Goal: Information Seeking & Learning: Learn about a topic

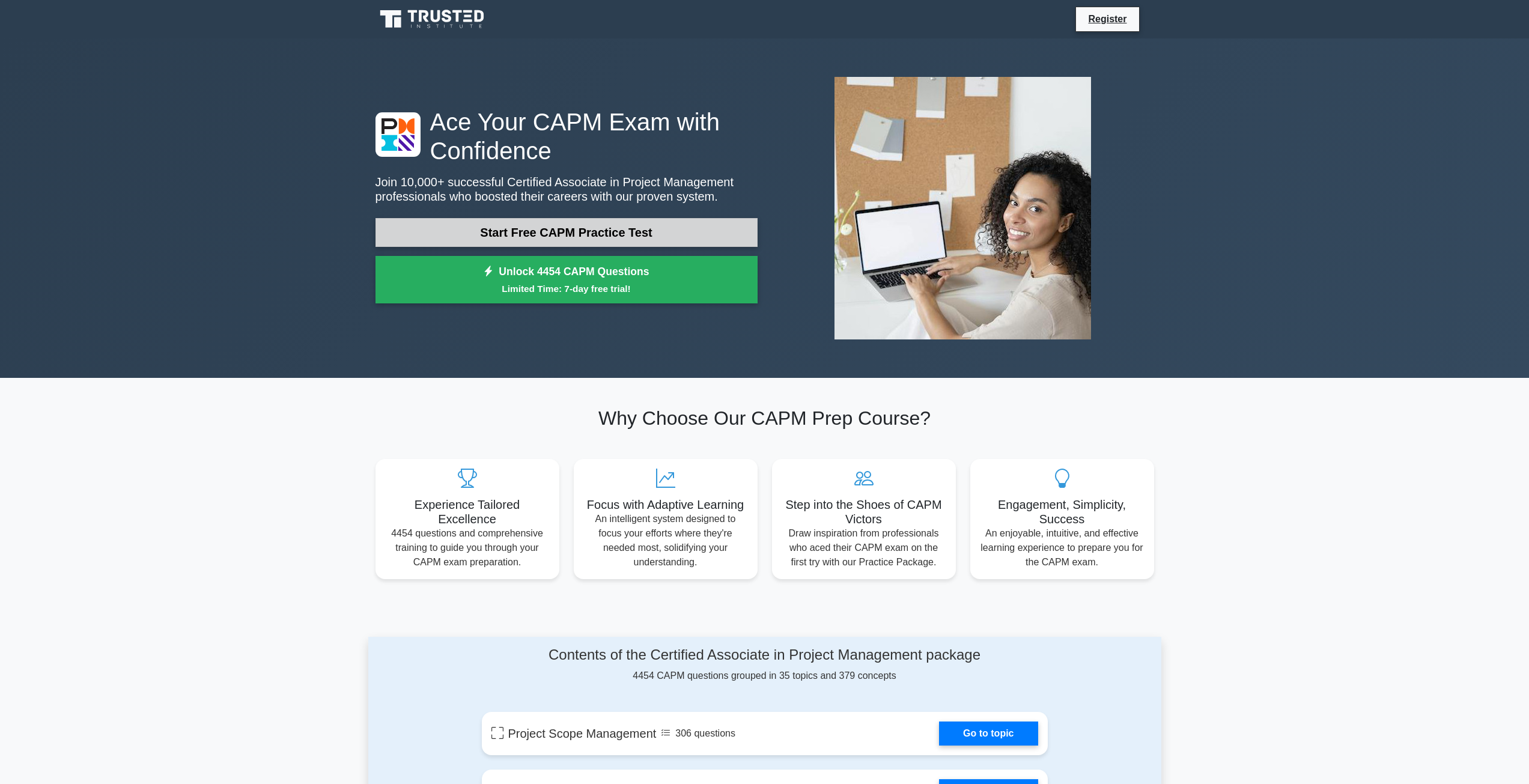
click at [533, 227] on link "Start Free CAPM Practice Test" at bounding box center [566, 233] width 382 height 29
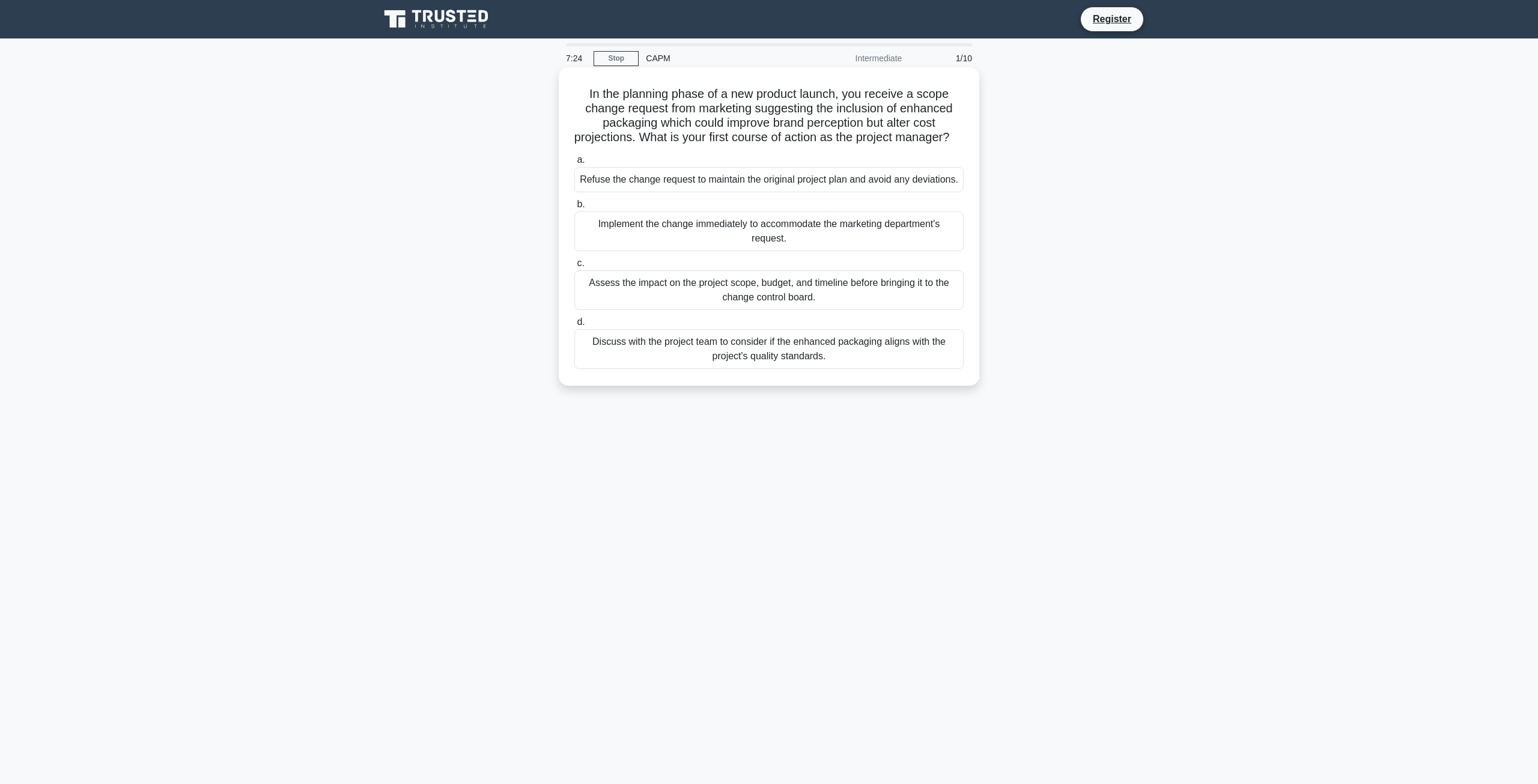
click at [705, 310] on div "Assess the impact on the project scope, budget, and timeline before bringing it…" at bounding box center [769, 290] width 390 height 40
click at [575, 267] on input "c. Assess the impact on the project scope, budget, and timeline before bringing…" at bounding box center [575, 263] width 0 height 8
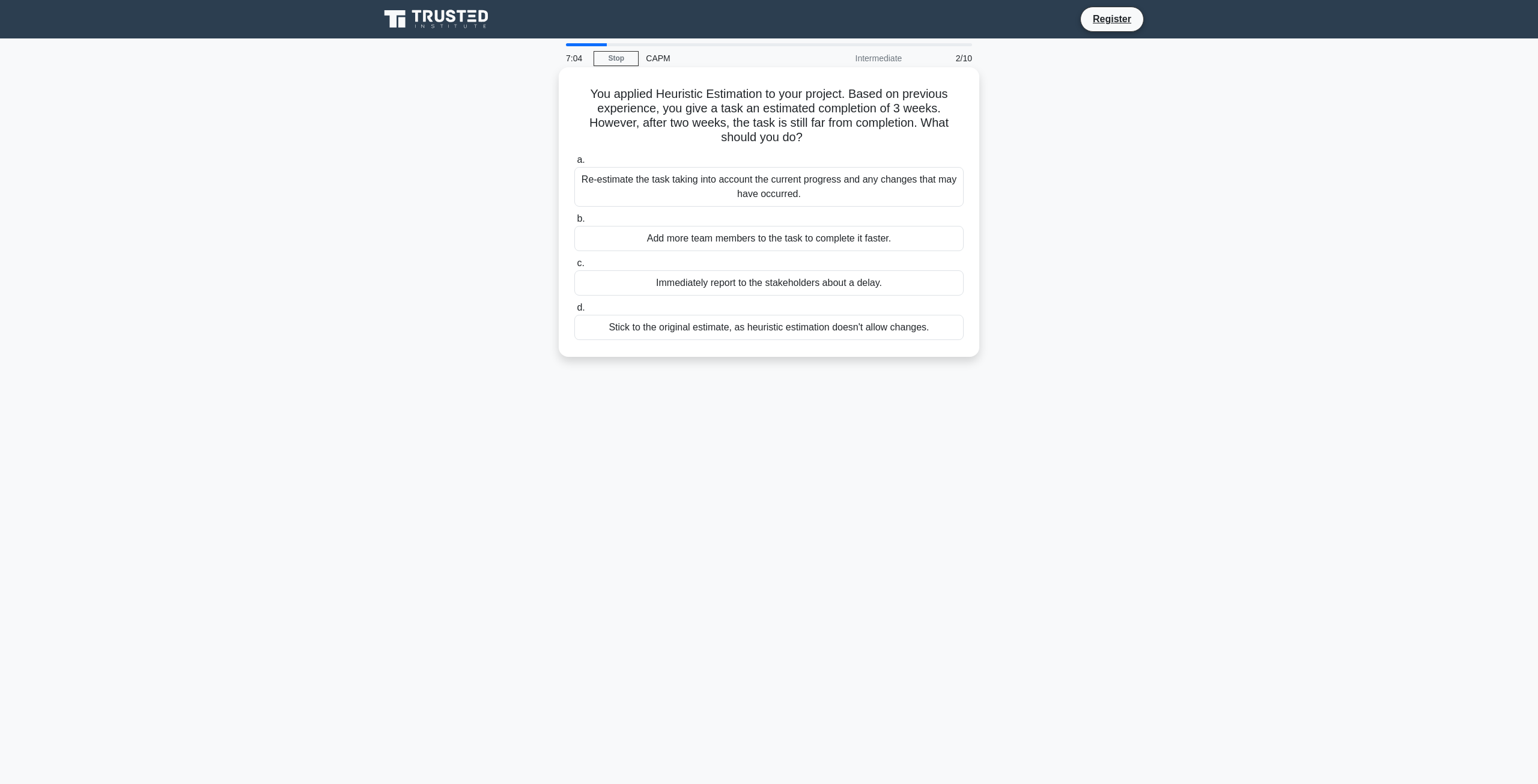
click at [804, 194] on div "Re-estimate the task taking into account the current progress and any changes t…" at bounding box center [769, 186] width 390 height 40
click at [575, 164] on input "a. Re-estimate the task taking into account the current progress and any change…" at bounding box center [575, 160] width 0 height 8
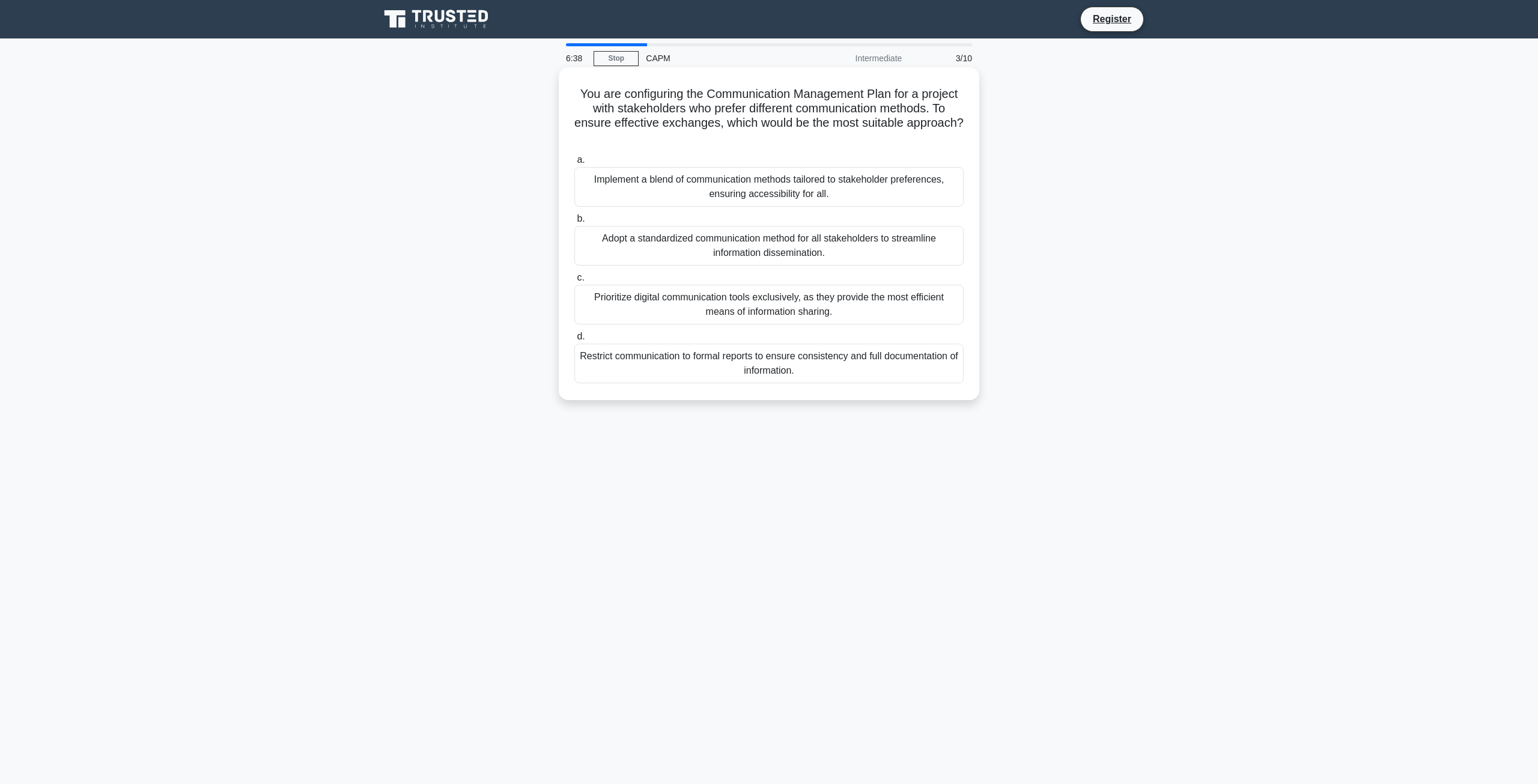
click at [843, 195] on div "Implement a blend of communication methods tailored to stakeholder preferences,…" at bounding box center [769, 186] width 390 height 40
click at [575, 164] on input "a. Implement a blend of communication methods tailored to stakeholder preferenc…" at bounding box center [575, 160] width 0 height 8
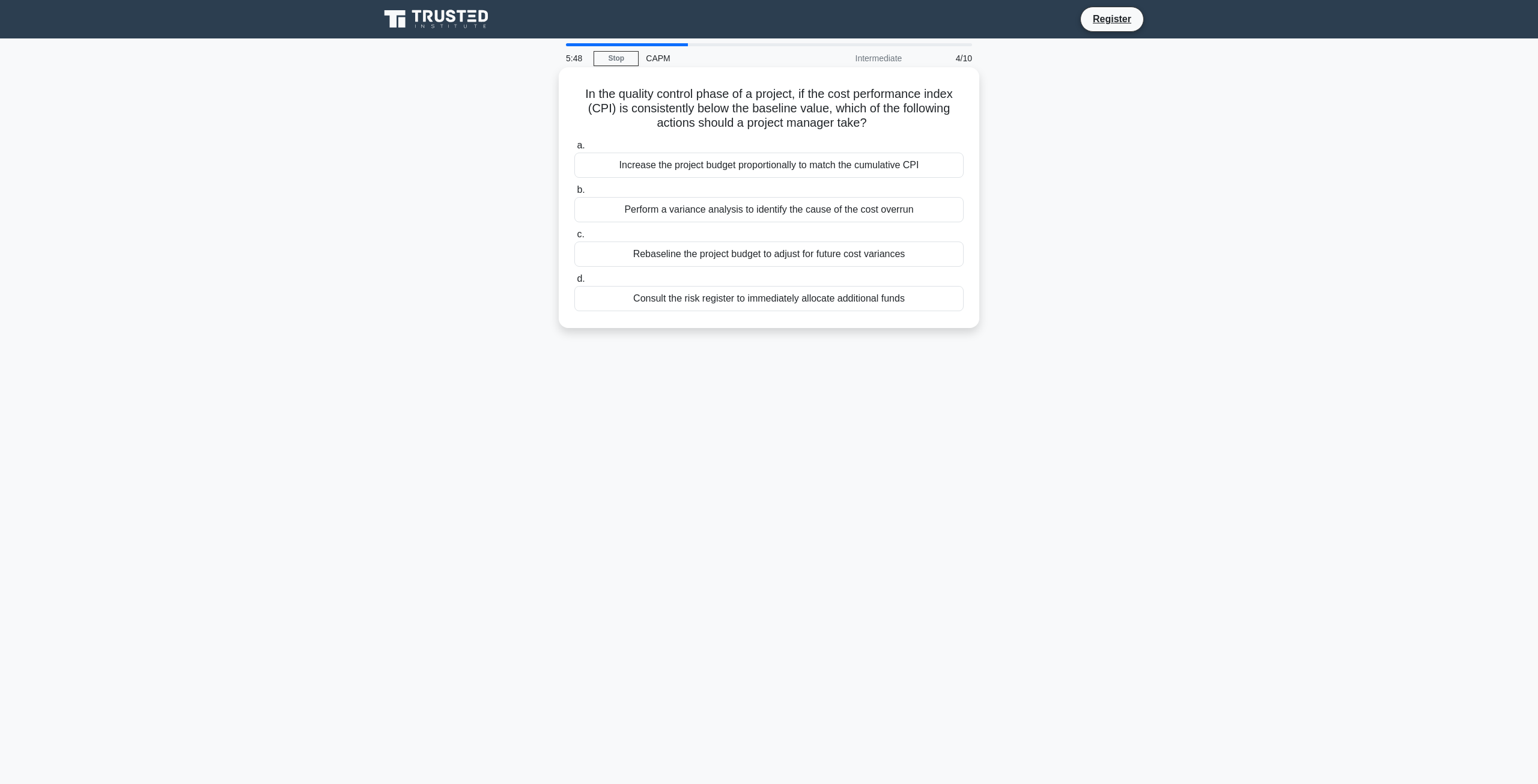
click at [779, 217] on div "Perform a variance analysis to identify the cause of the cost overrun" at bounding box center [769, 210] width 390 height 25
click at [575, 194] on input "b. Perform a variance analysis to identify the cause of the cost overrun" at bounding box center [575, 190] width 0 height 8
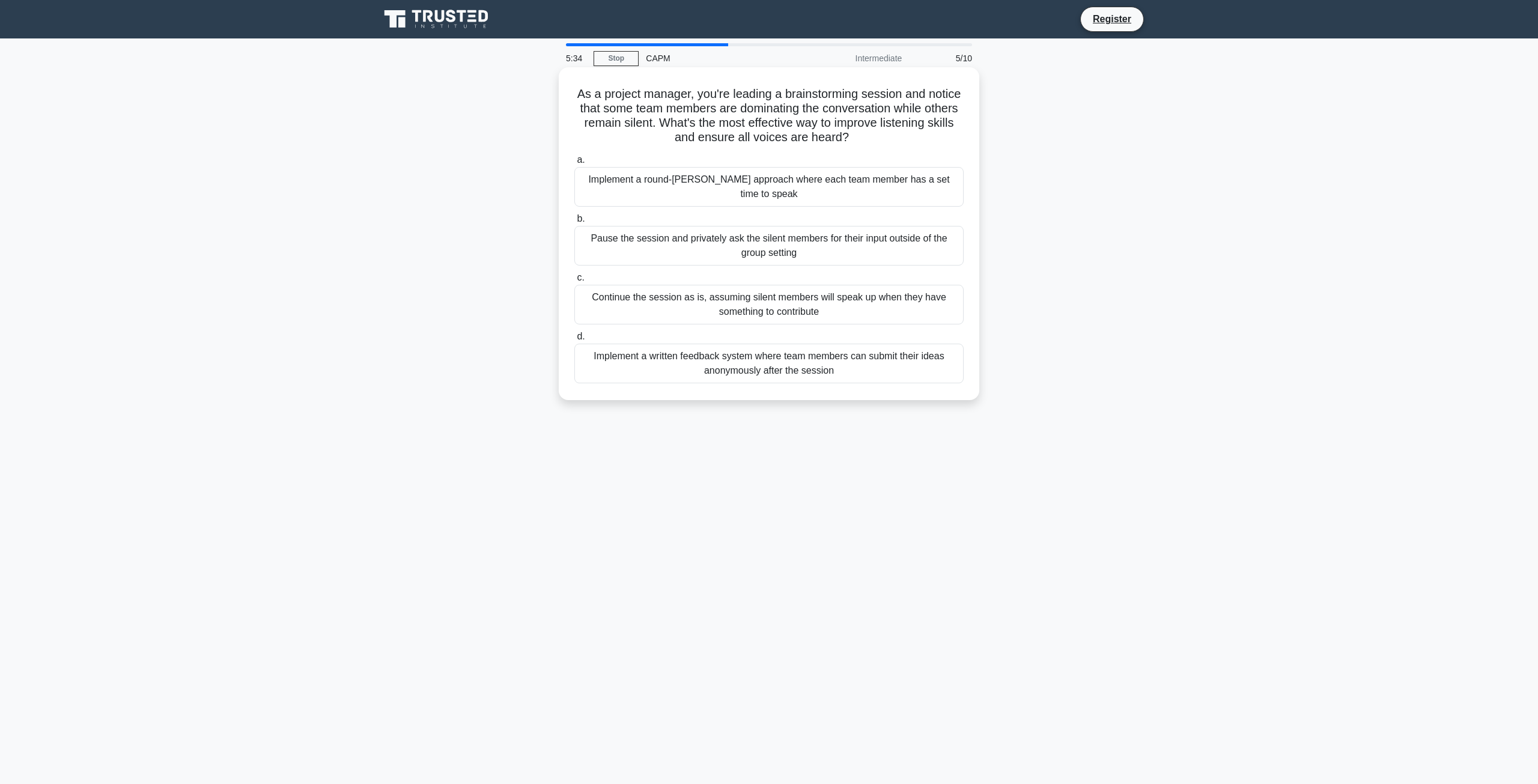
click at [795, 184] on div "Implement a round-robin approach where each team member has a set time to speak" at bounding box center [769, 186] width 390 height 40
click at [575, 164] on input "a. Implement a round-robin approach where each team member has a set time to sp…" at bounding box center [575, 160] width 0 height 8
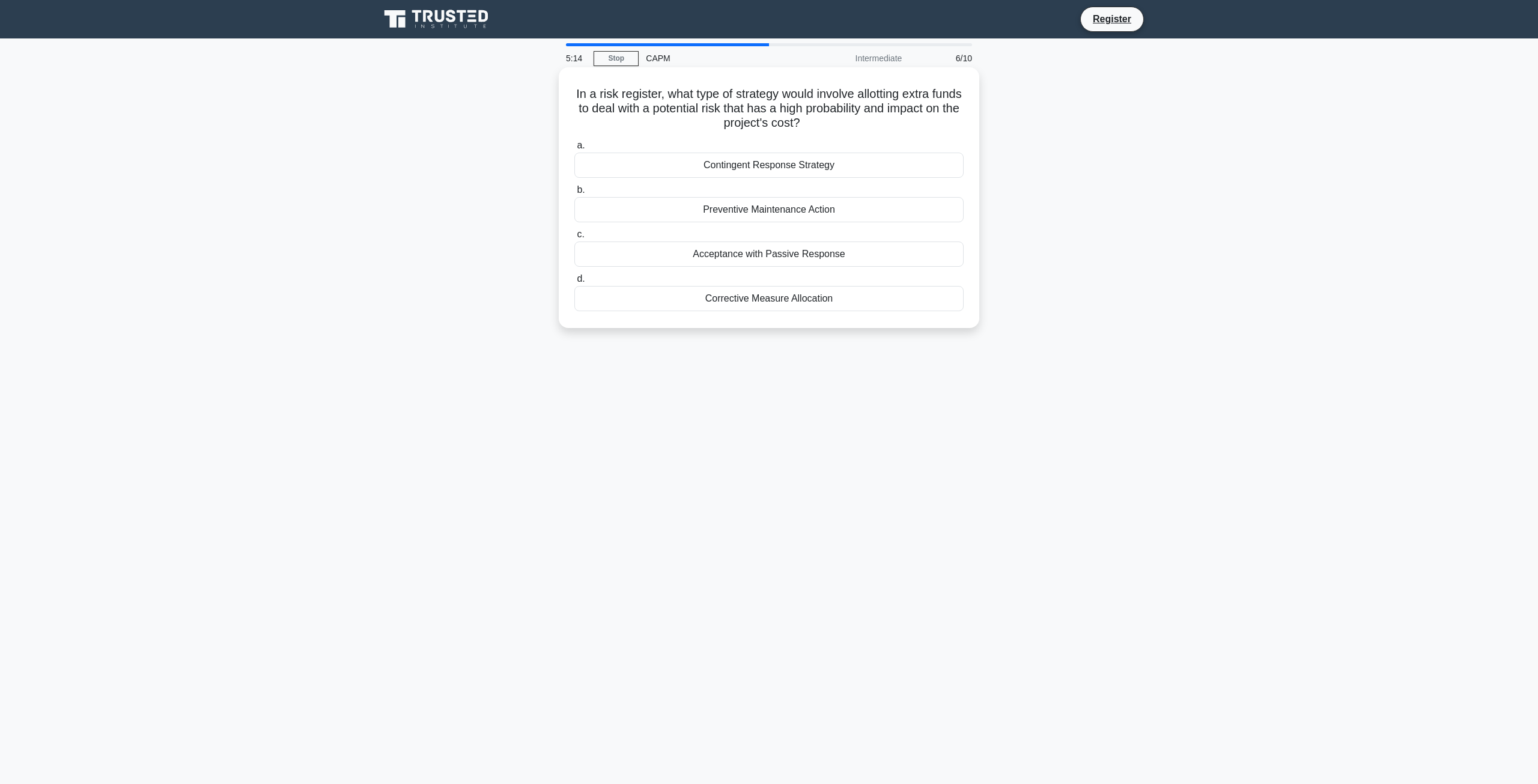
click at [845, 211] on div "Preventive Maintenance Action" at bounding box center [769, 210] width 390 height 25
click at [575, 194] on input "b. Preventive Maintenance Action" at bounding box center [575, 190] width 0 height 8
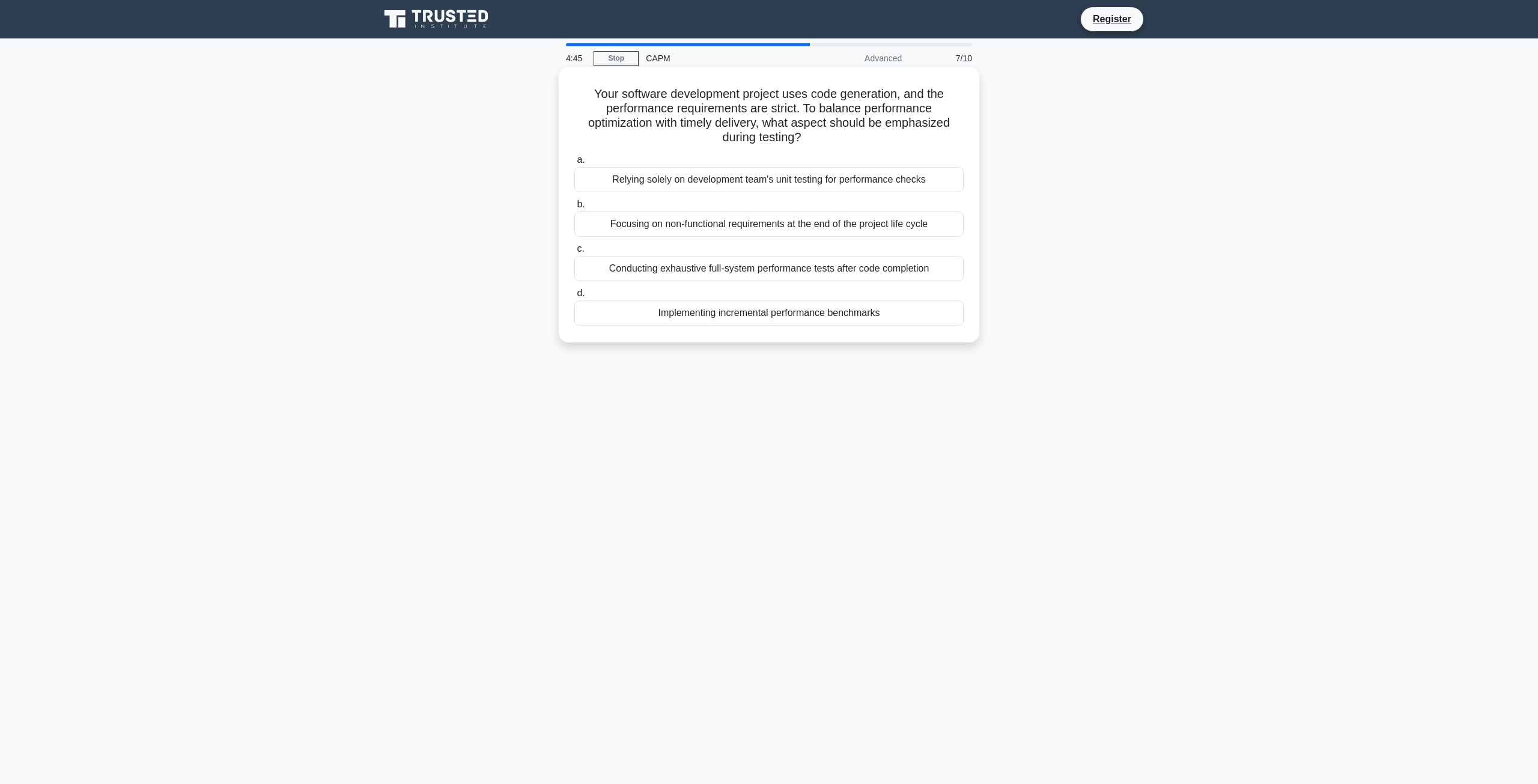
click at [911, 313] on div "Implementing incremental performance benchmarks" at bounding box center [769, 313] width 390 height 25
click at [575, 298] on input "d. Implementing incremental performance benchmarks" at bounding box center [575, 293] width 0 height 8
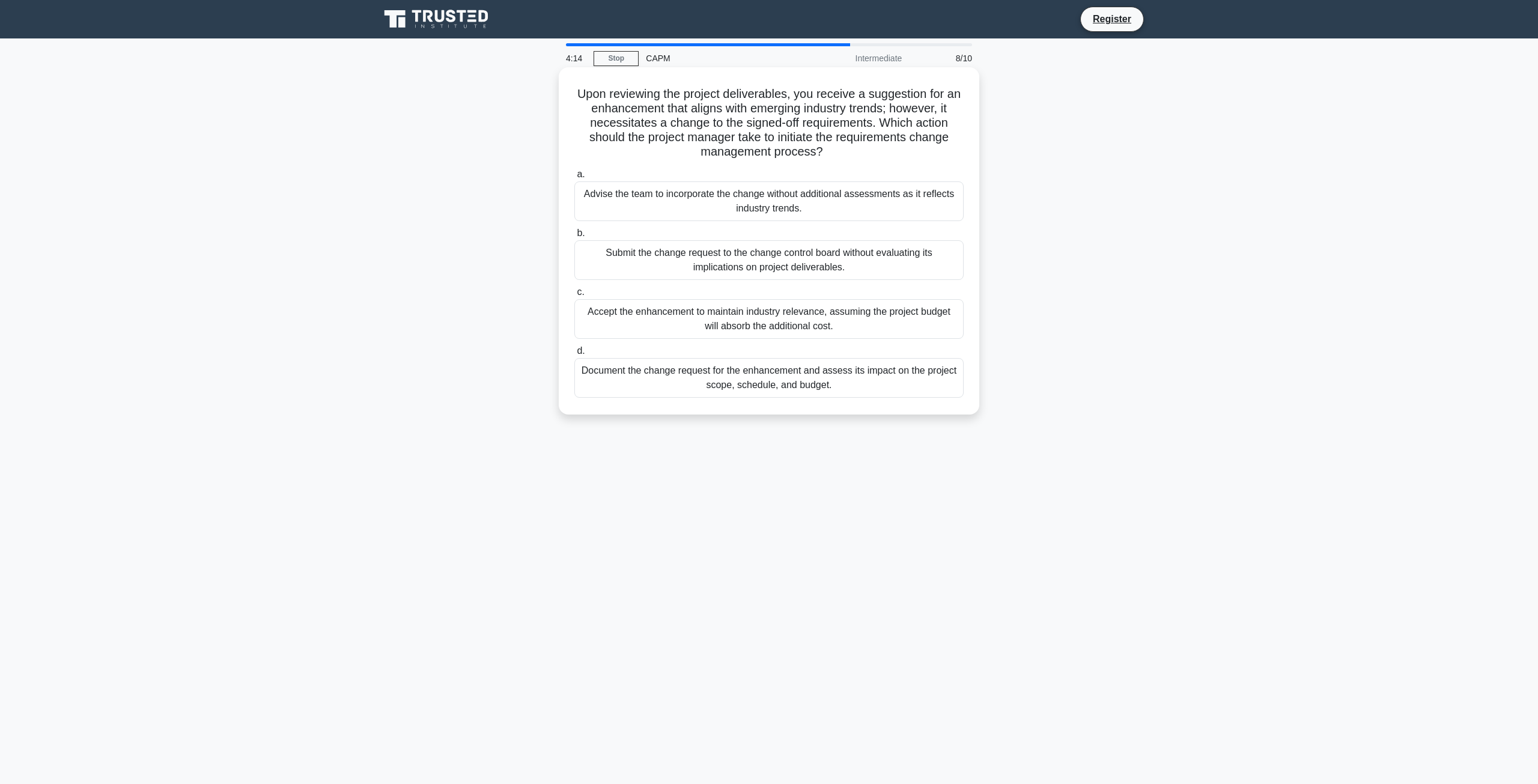
click at [877, 384] on div "Document the change request for the enhancement and assess its impact on the pr…" at bounding box center [769, 378] width 390 height 40
click at [575, 355] on input "d. Document the change request for the enhancement and assess its impact on the…" at bounding box center [575, 351] width 0 height 8
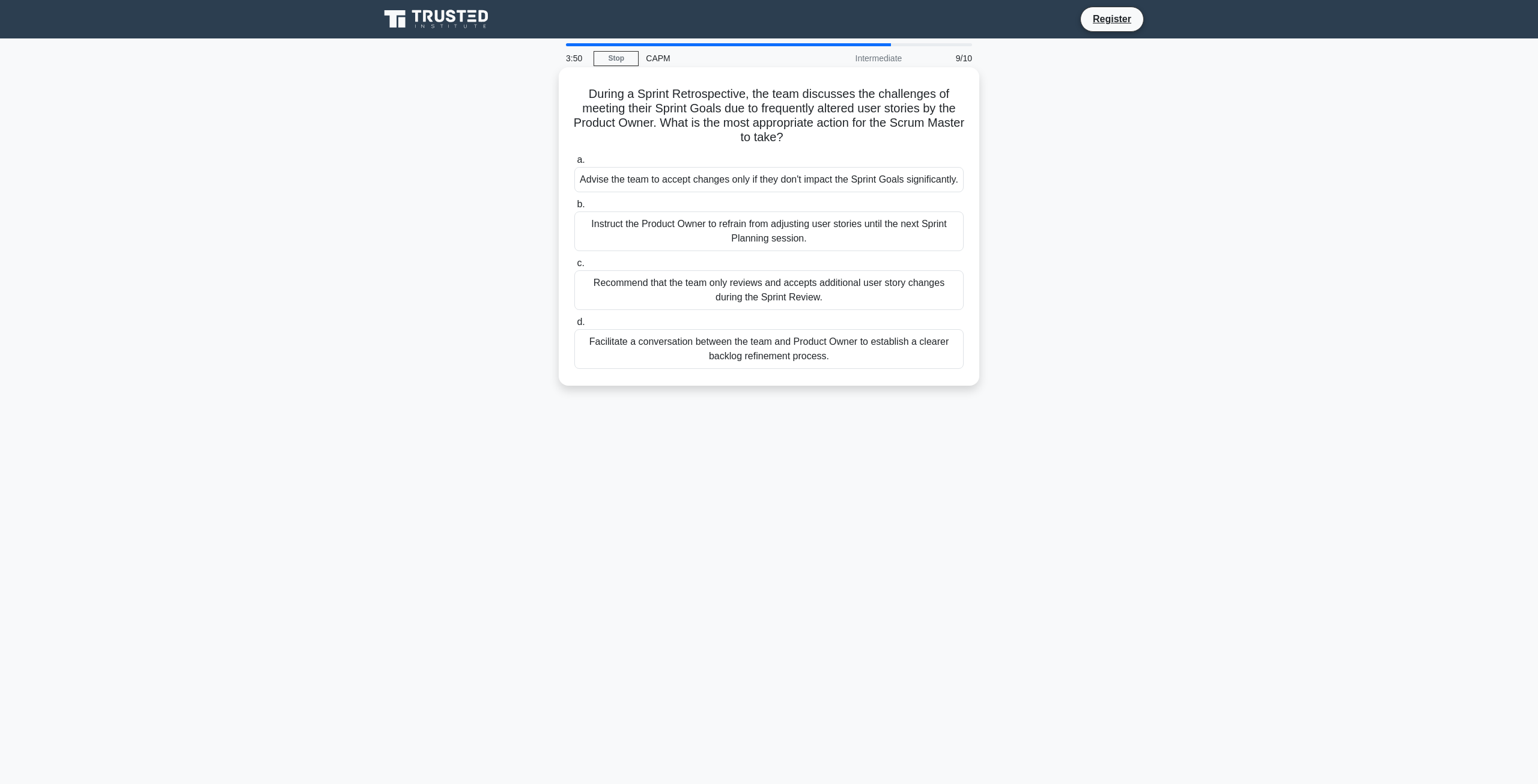
click at [851, 369] on div "Facilitate a conversation between the team and Product Owner to establish a cle…" at bounding box center [769, 349] width 390 height 40
click at [575, 326] on input "d. Facilitate a conversation between the team and Product Owner to establish a …" at bounding box center [575, 322] width 0 height 8
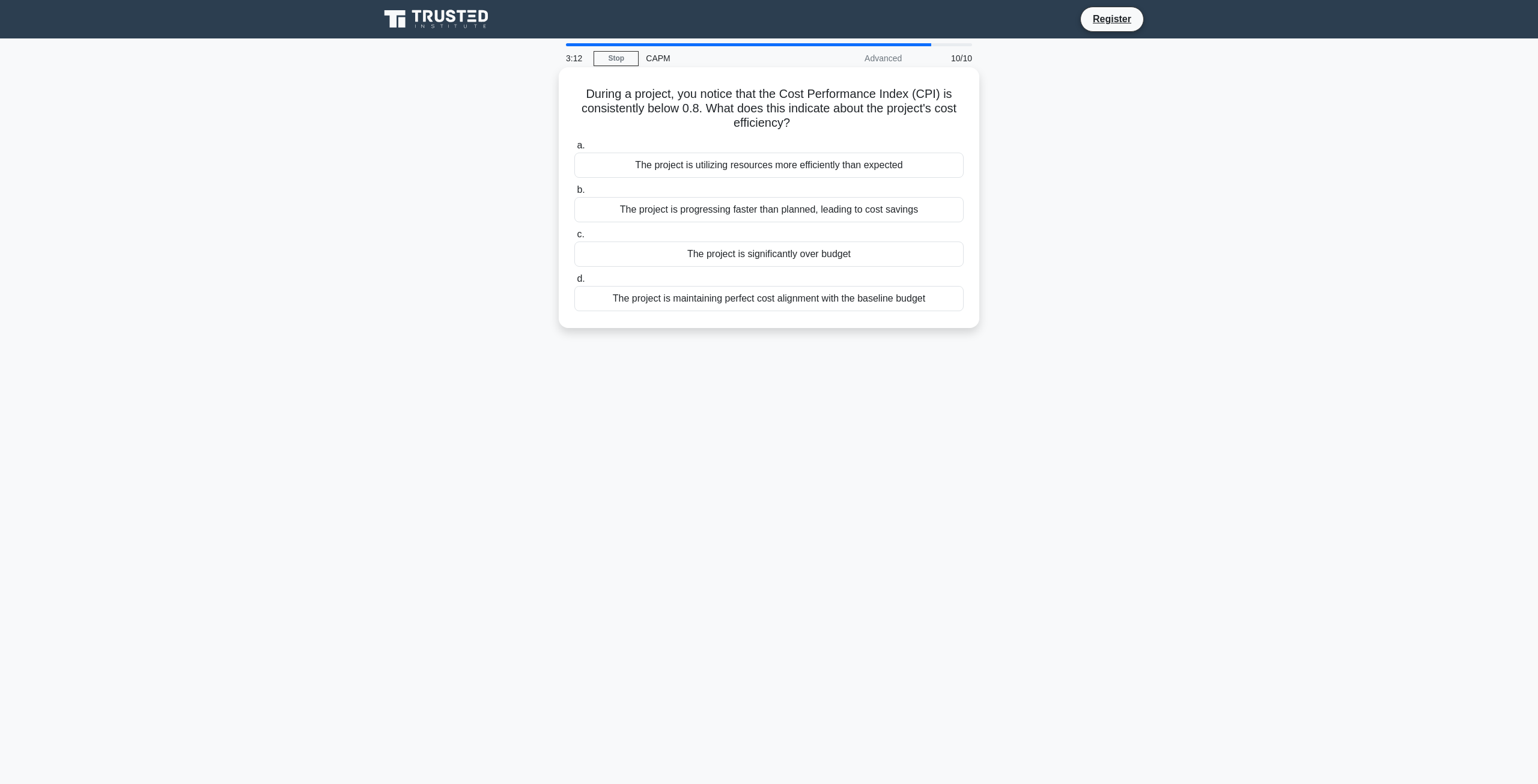
click at [877, 175] on div "The project is utilizing resources more efficiently than expected" at bounding box center [769, 165] width 390 height 25
click at [575, 150] on input "a. The project is utilizing resources more efficiently than expected" at bounding box center [575, 145] width 0 height 8
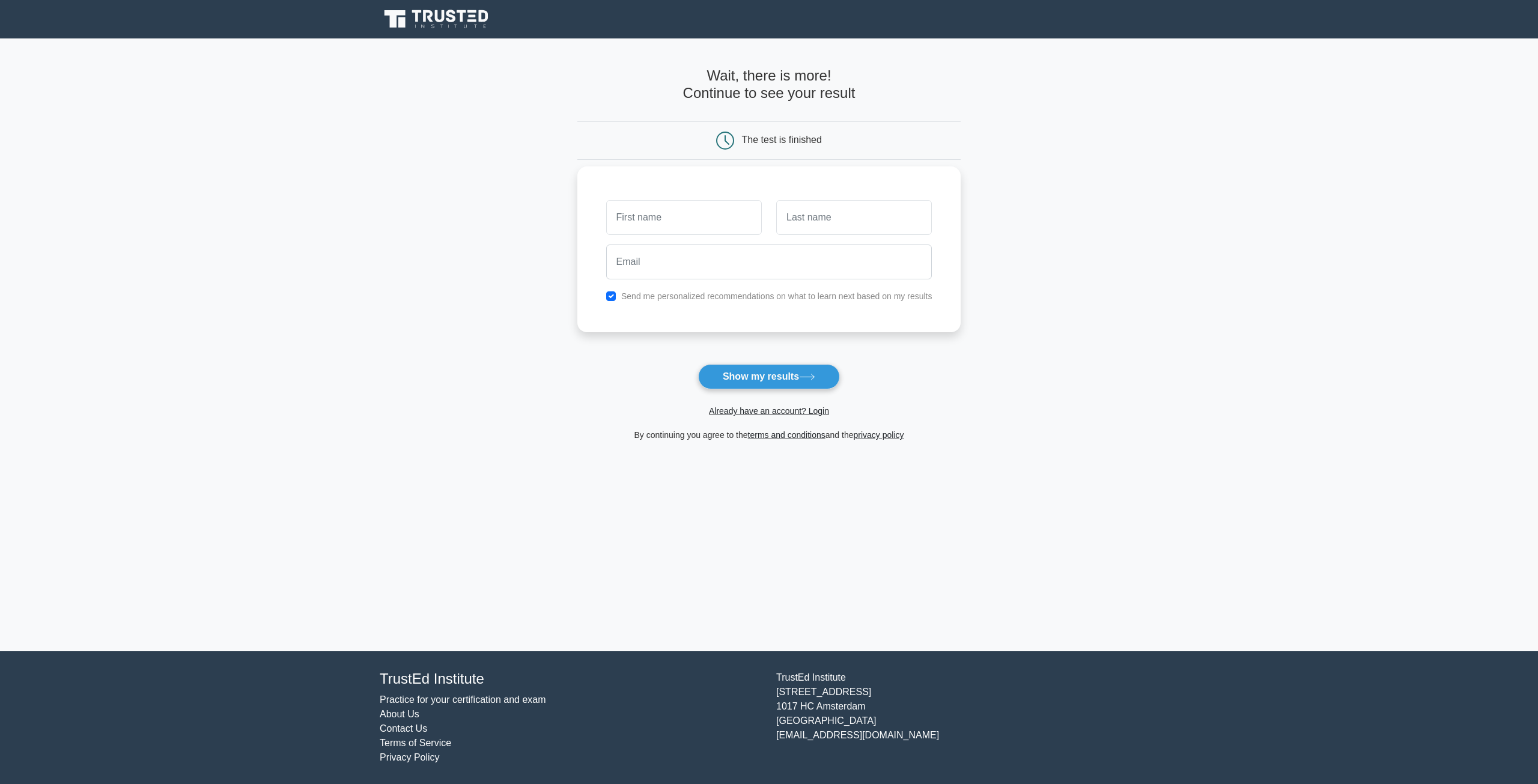
click at [668, 216] on input "text" at bounding box center [683, 217] width 155 height 35
type input "Thomas"
click at [791, 219] on input "text" at bounding box center [854, 217] width 155 height 35
type input "Gooddie"
click at [779, 259] on input "email" at bounding box center [769, 262] width 326 height 35
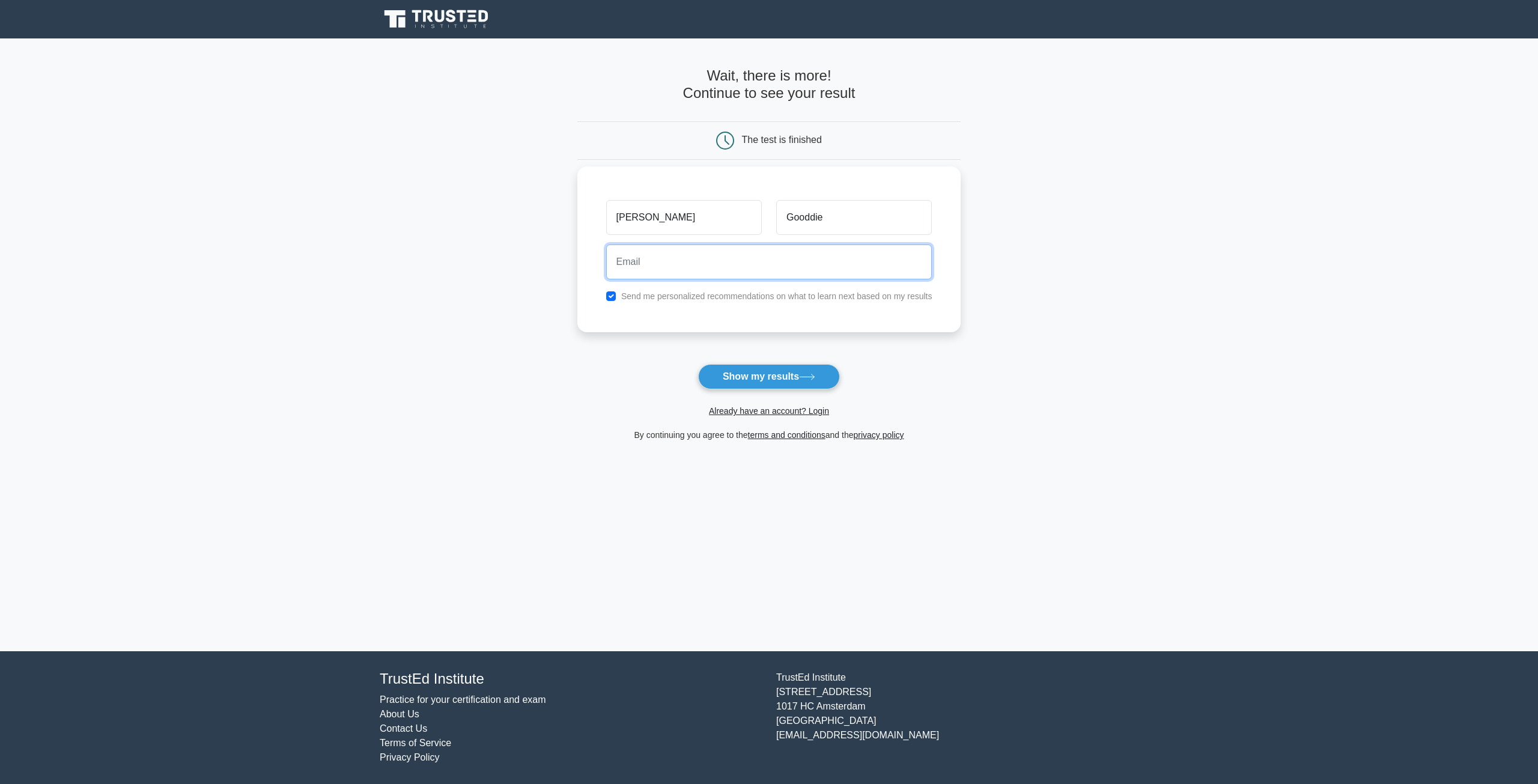
type input "tmg1234515@hotmail.com"
click at [772, 379] on button "Show my results" at bounding box center [768, 377] width 142 height 25
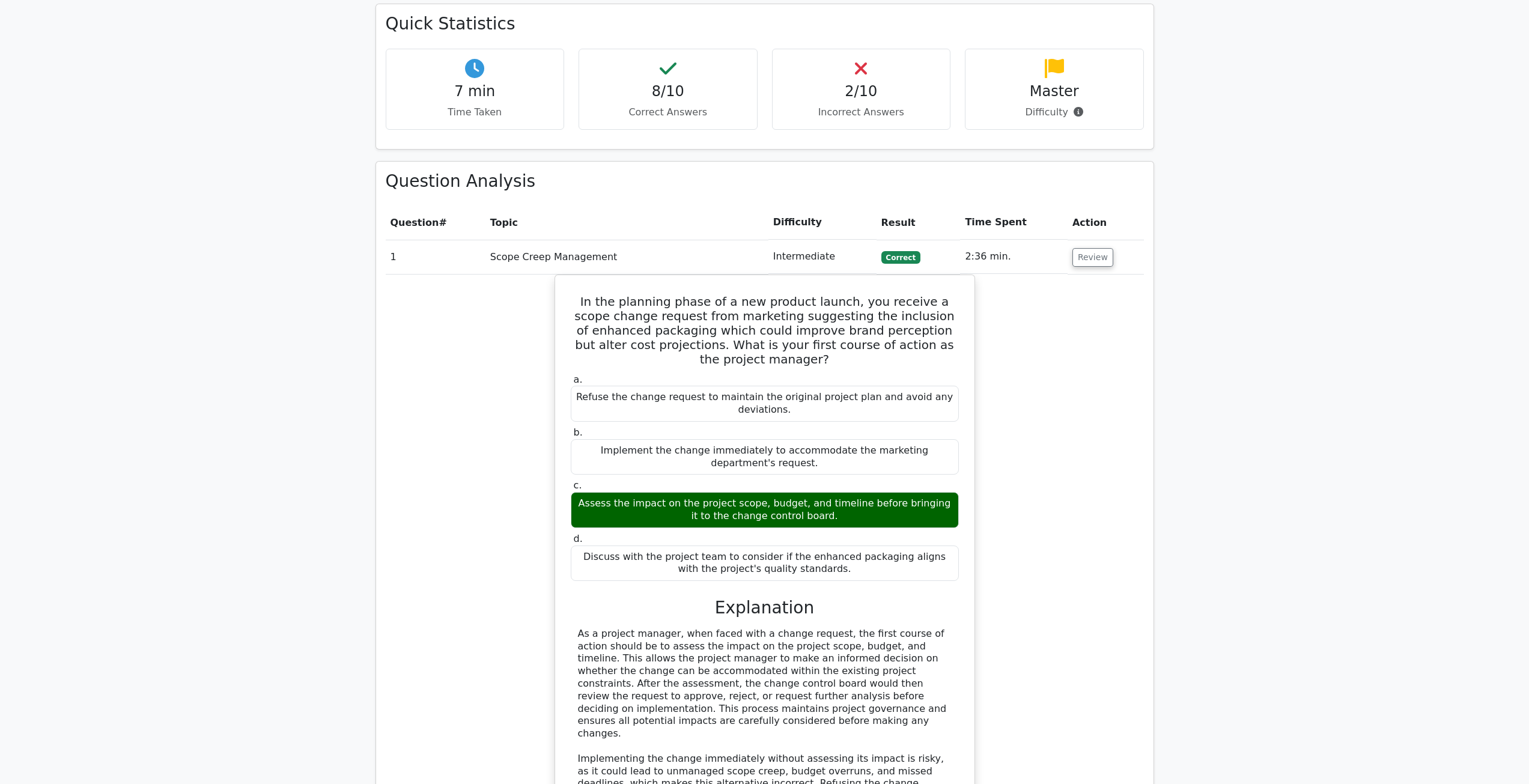
scroll to position [901, 0]
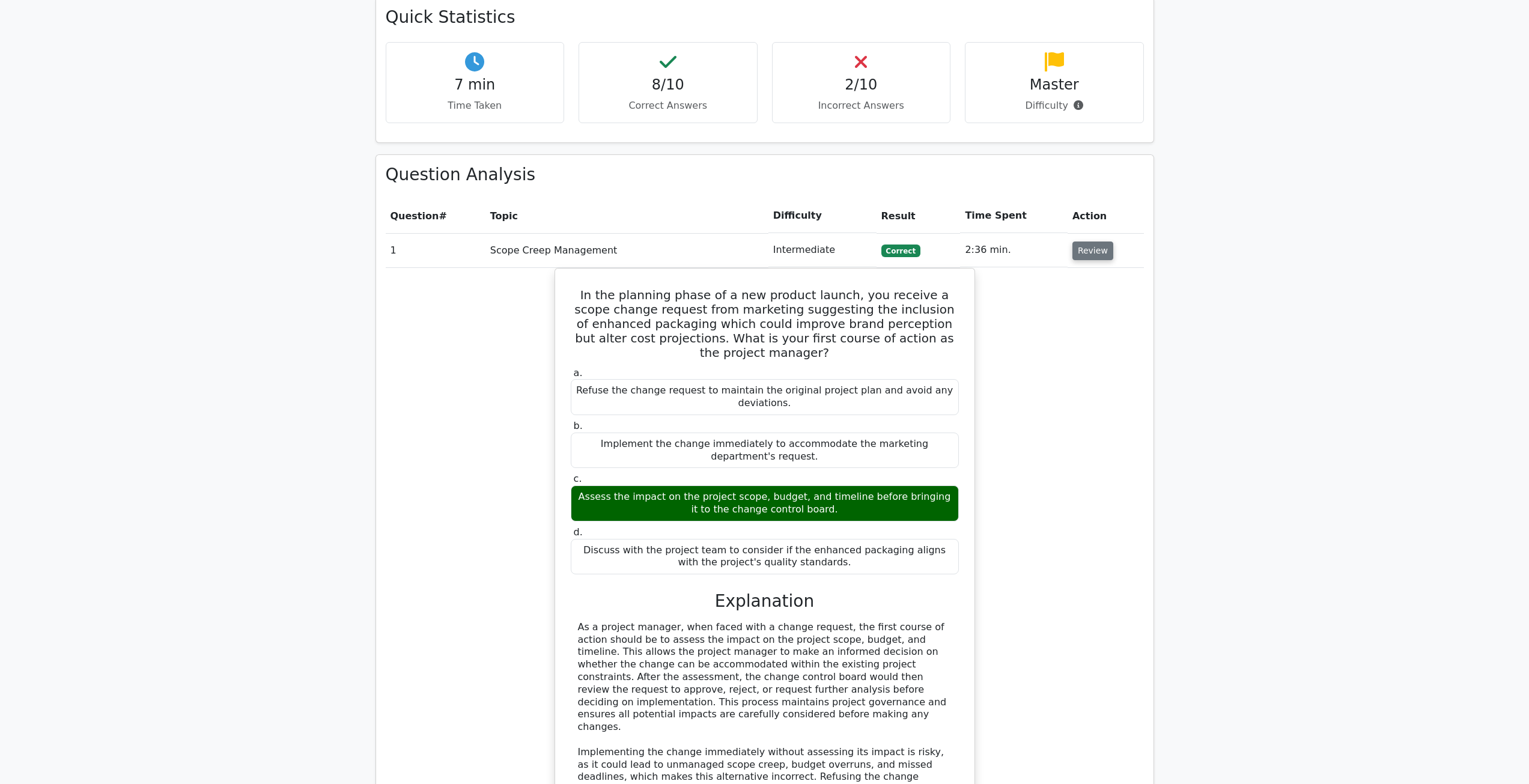
click at [1075, 242] on button "Review" at bounding box center [1092, 251] width 41 height 19
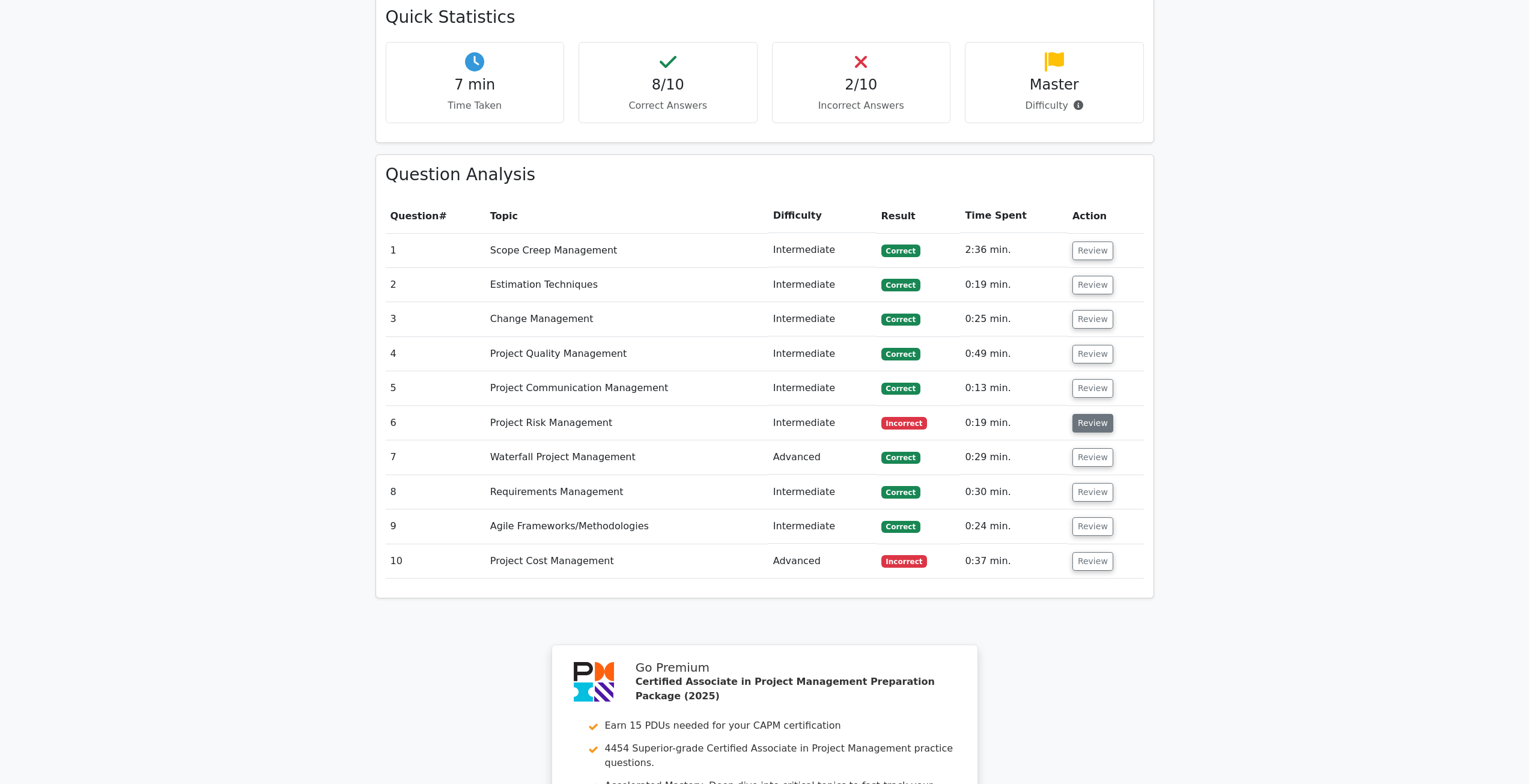
click at [1083, 414] on button "Review" at bounding box center [1092, 423] width 41 height 19
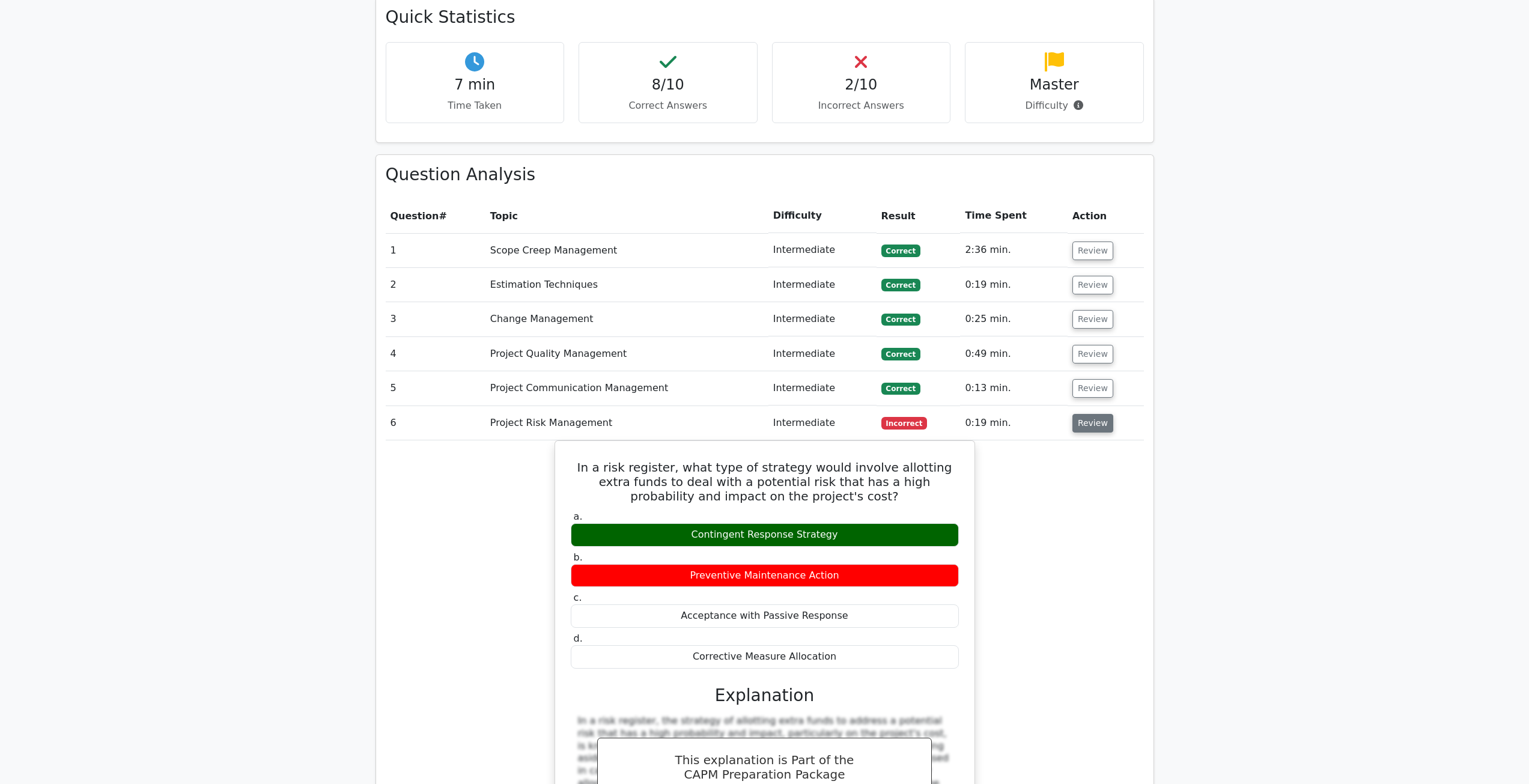
click at [1083, 414] on button "Review" at bounding box center [1092, 423] width 41 height 19
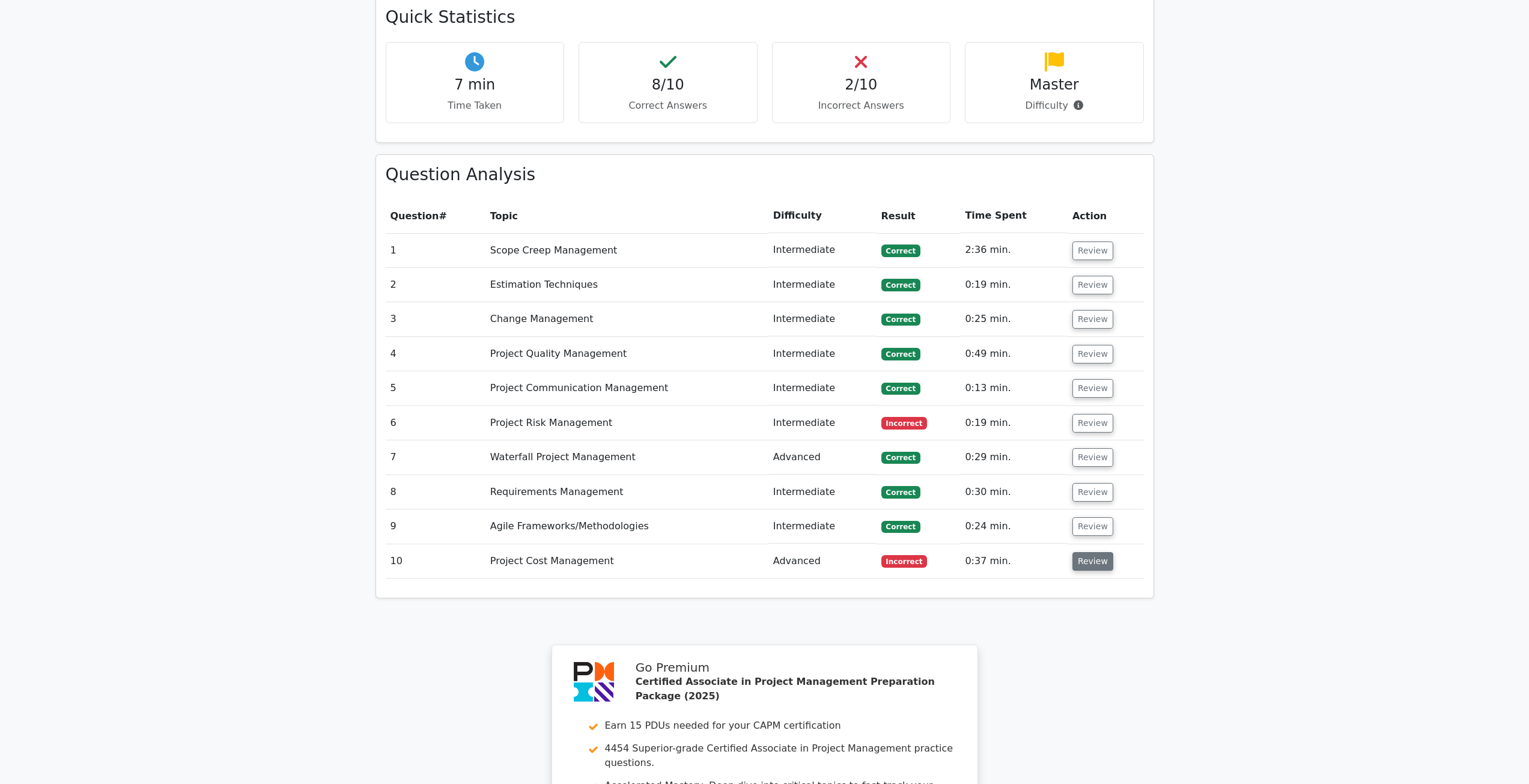
click at [1105, 552] on button "Review" at bounding box center [1092, 561] width 41 height 19
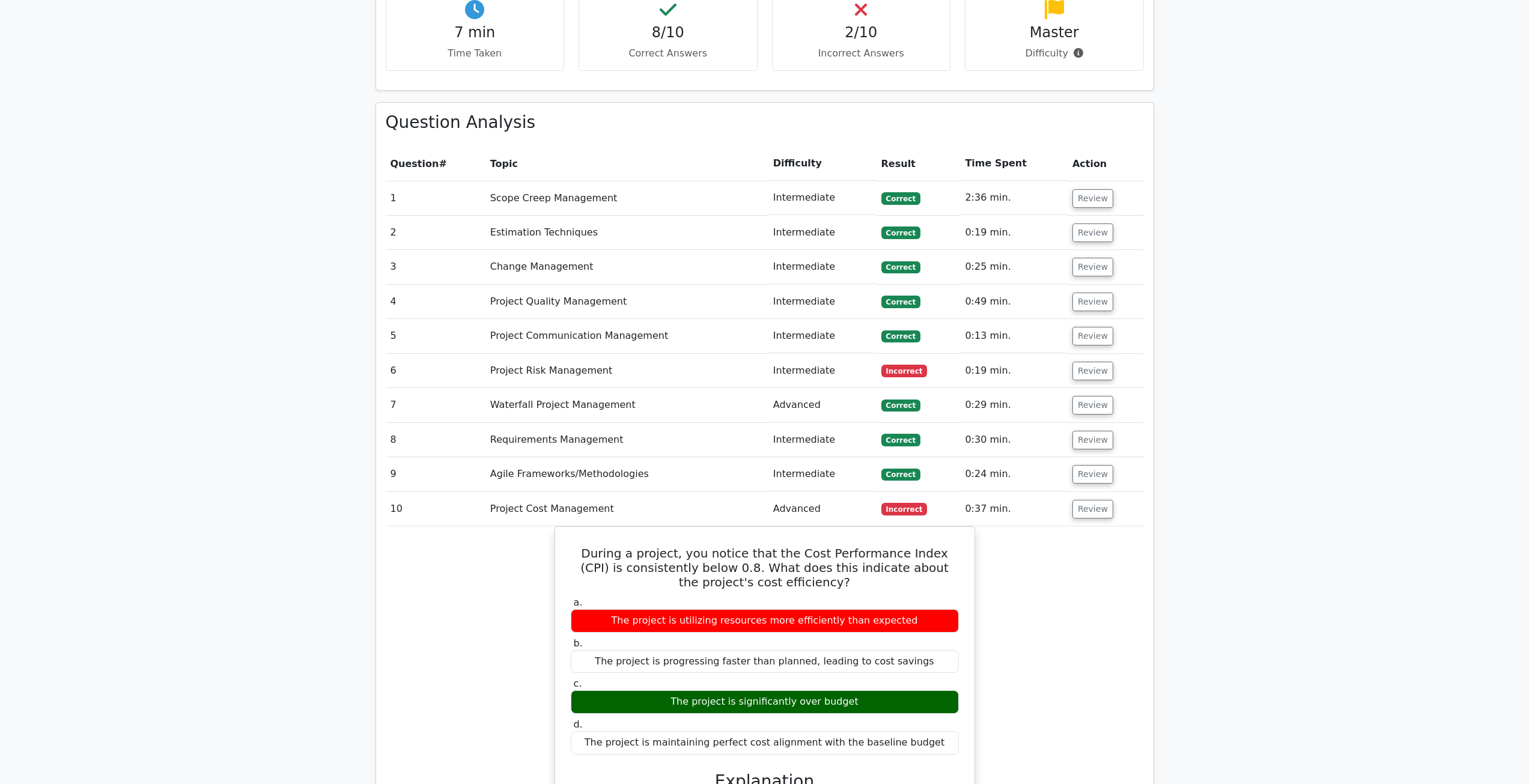
scroll to position [961, 0]
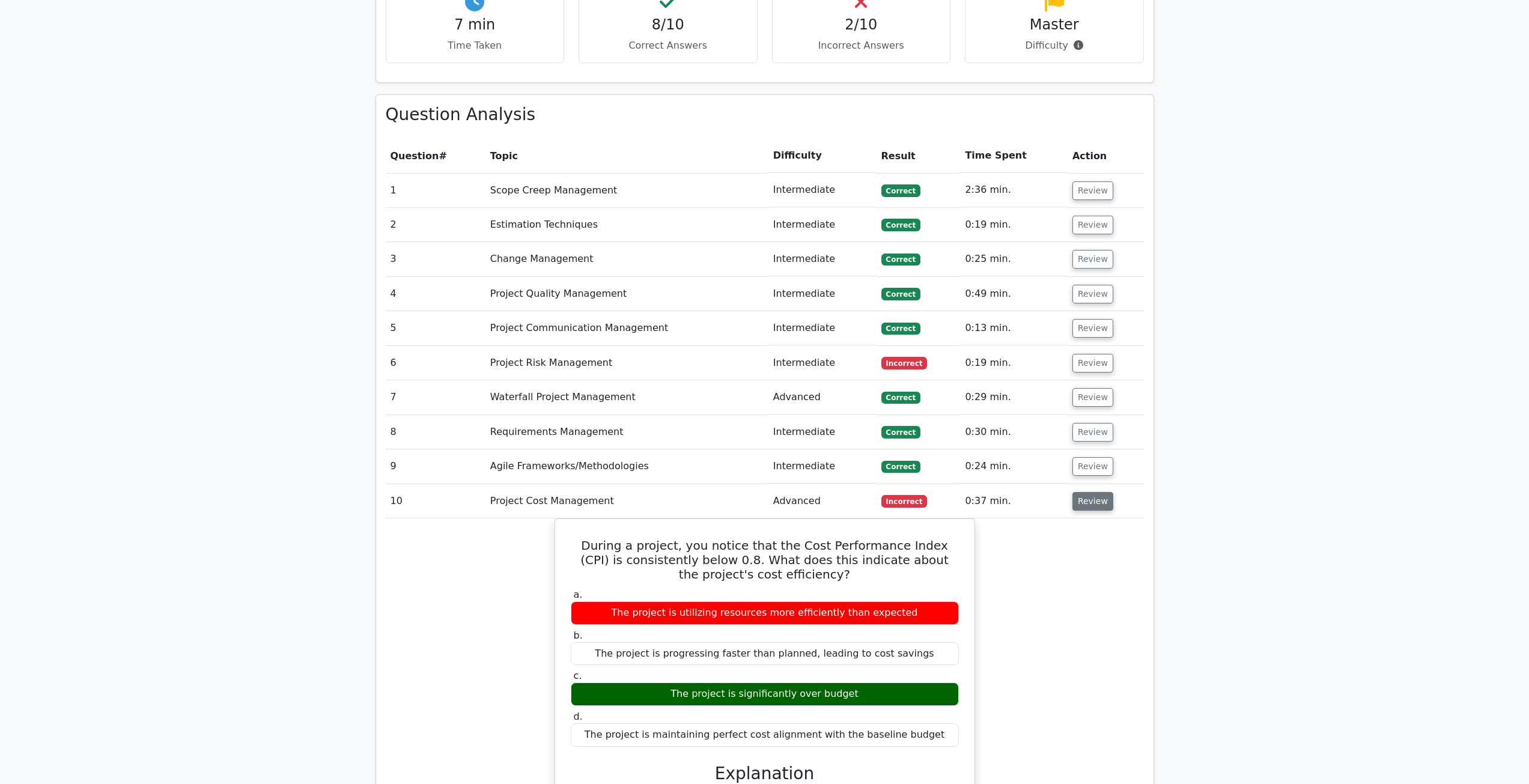
click at [1089, 492] on button "Review" at bounding box center [1092, 501] width 41 height 19
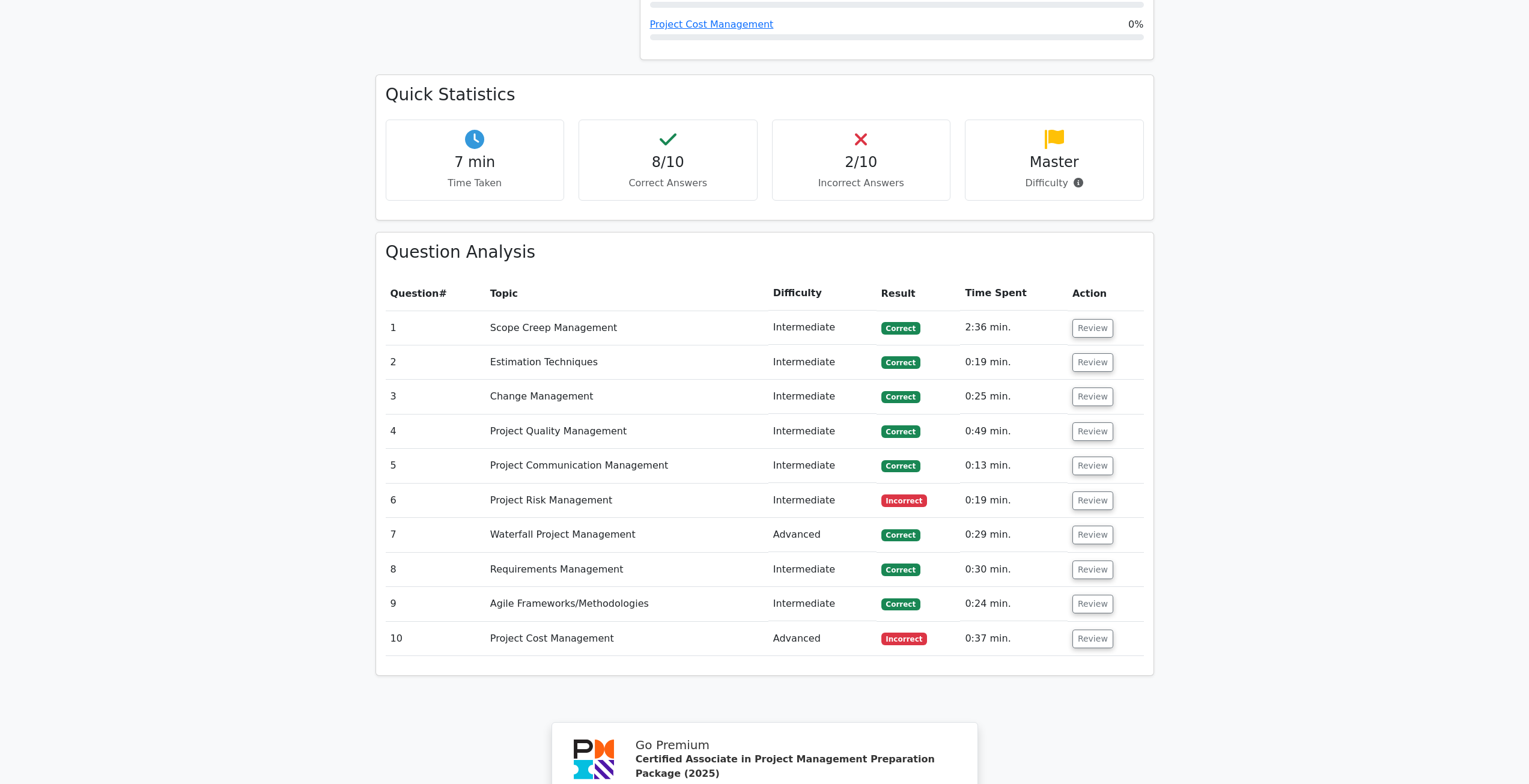
scroll to position [781, 0]
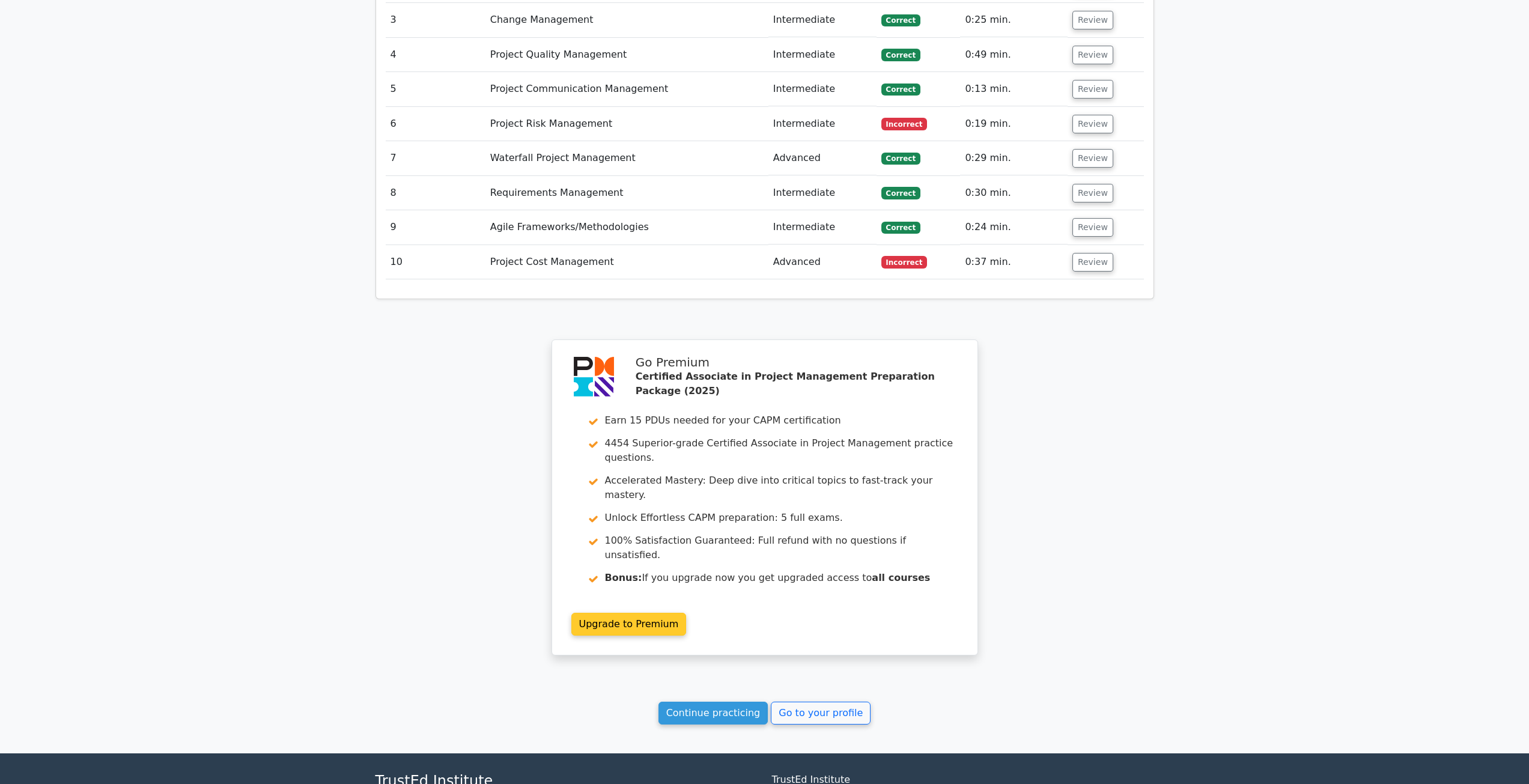
scroll to position [1228, 0]
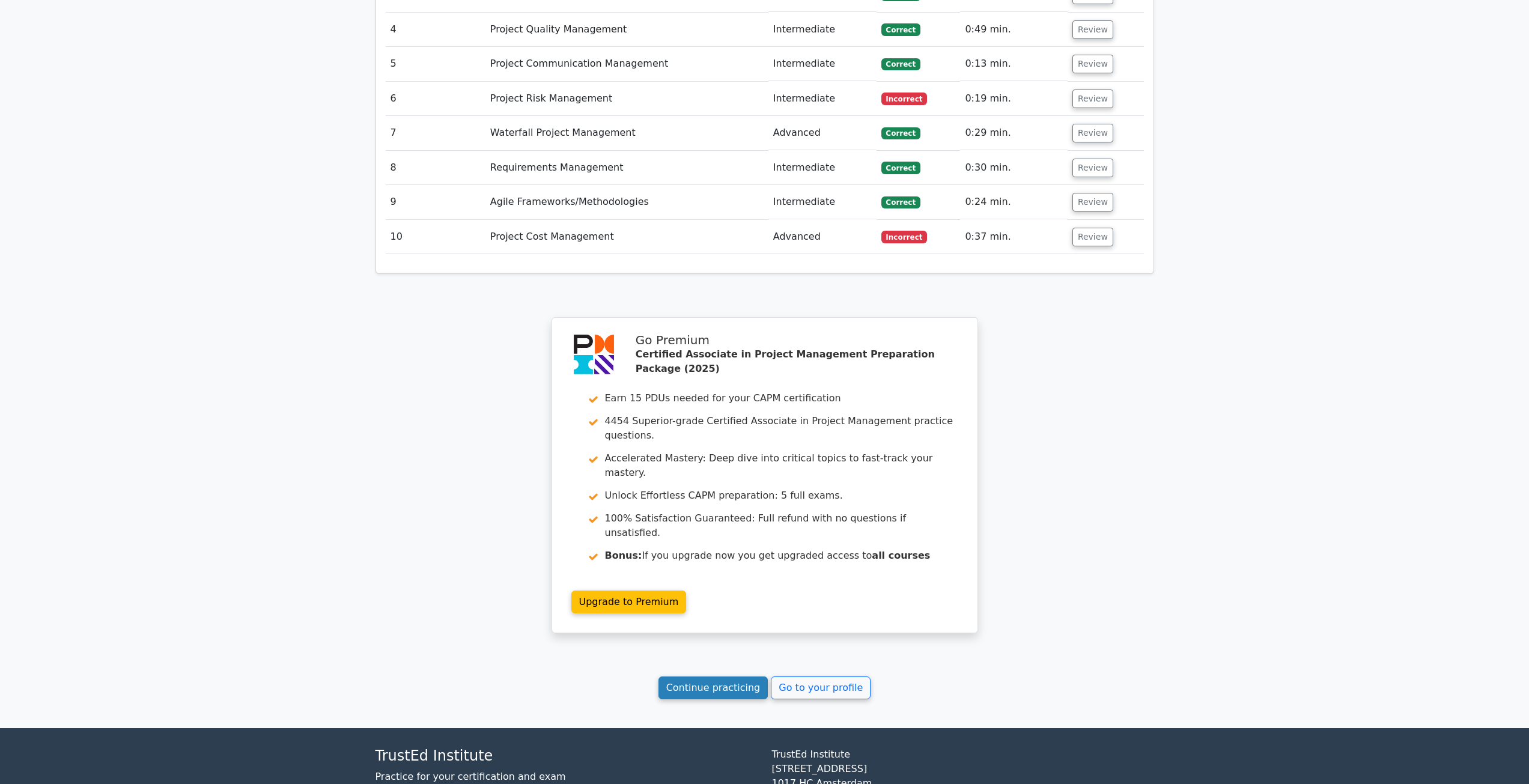
click at [712, 676] on link "Continue practicing" at bounding box center [713, 688] width 110 height 23
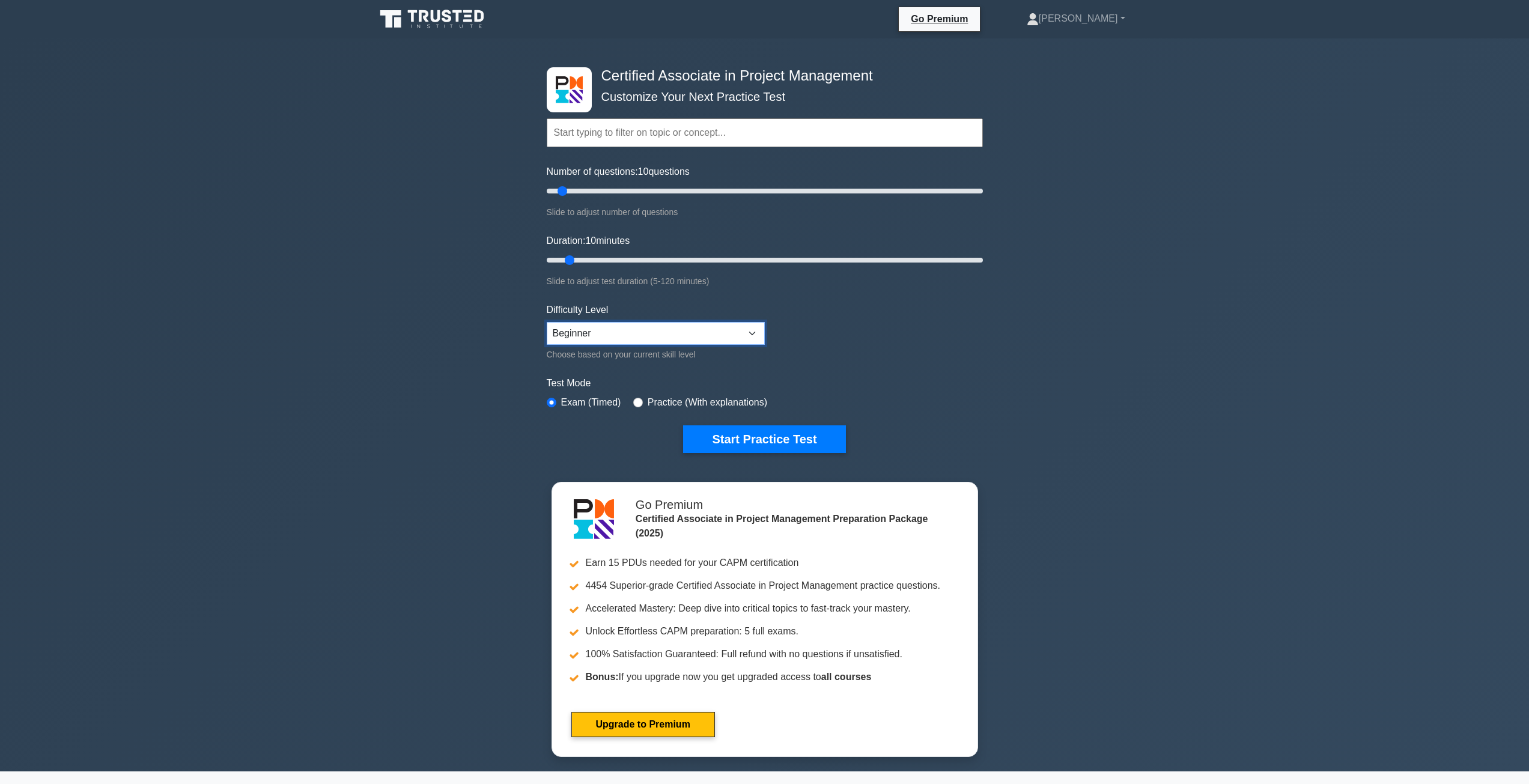
click at [603, 331] on select "Beginner Intermediate Expert" at bounding box center [656, 333] width 218 height 23
click at [597, 327] on select "Beginner Intermediate Expert" at bounding box center [656, 333] width 218 height 23
select select "expert"
click at [547, 322] on select "Beginner Intermediate Expert" at bounding box center [656, 333] width 218 height 23
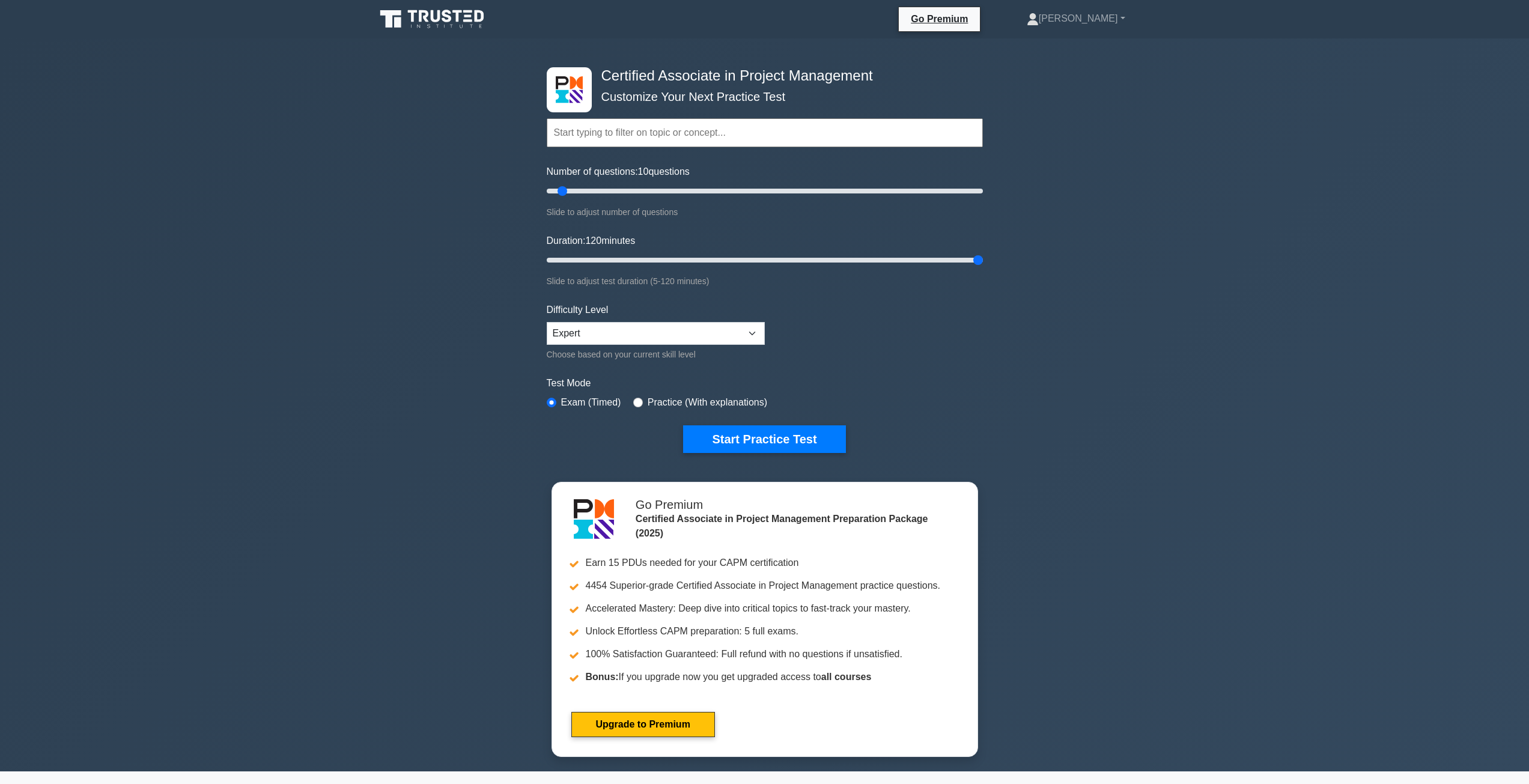
drag, startPoint x: 569, startPoint y: 259, endPoint x: 1039, endPoint y: 266, distance: 470.1
type input "120"
click at [983, 266] on input "Duration: 120 minutes" at bounding box center [764, 260] width 436 height 14
drag, startPoint x: 559, startPoint y: 190, endPoint x: 675, endPoint y: 193, distance: 116.0
type input "60"
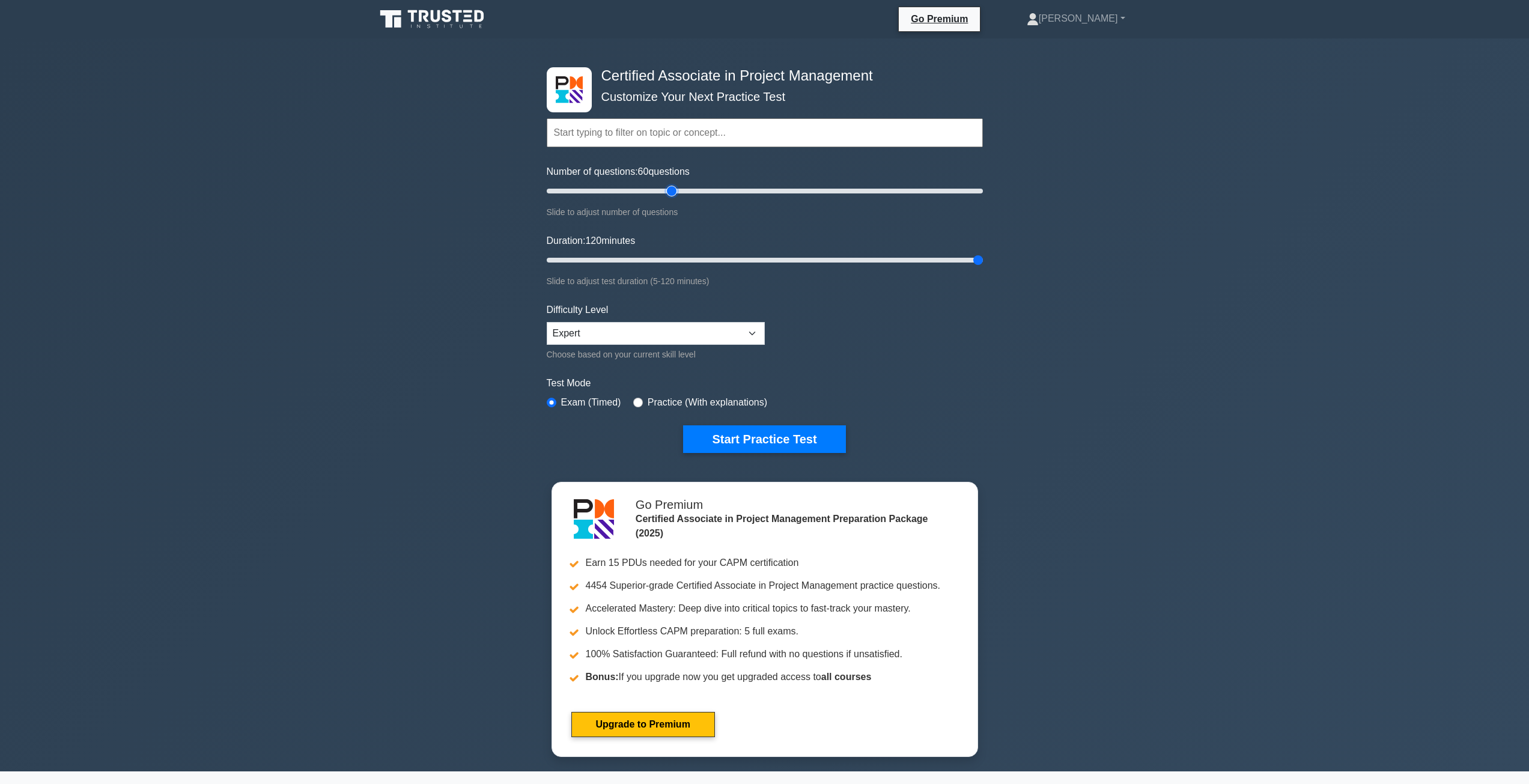
click at [675, 192] on input "Number of questions: 60 questions" at bounding box center [764, 191] width 436 height 14
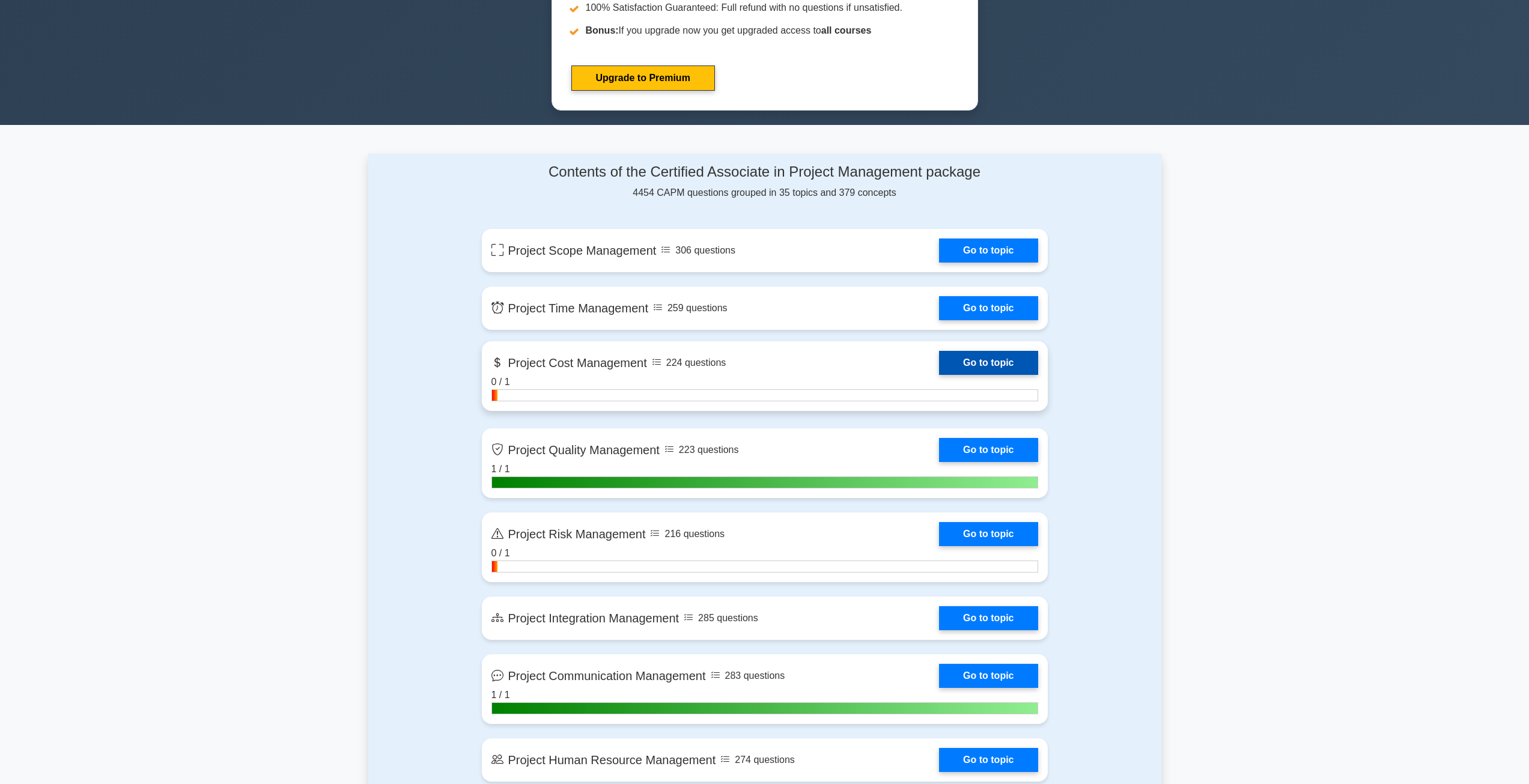
scroll to position [601, 0]
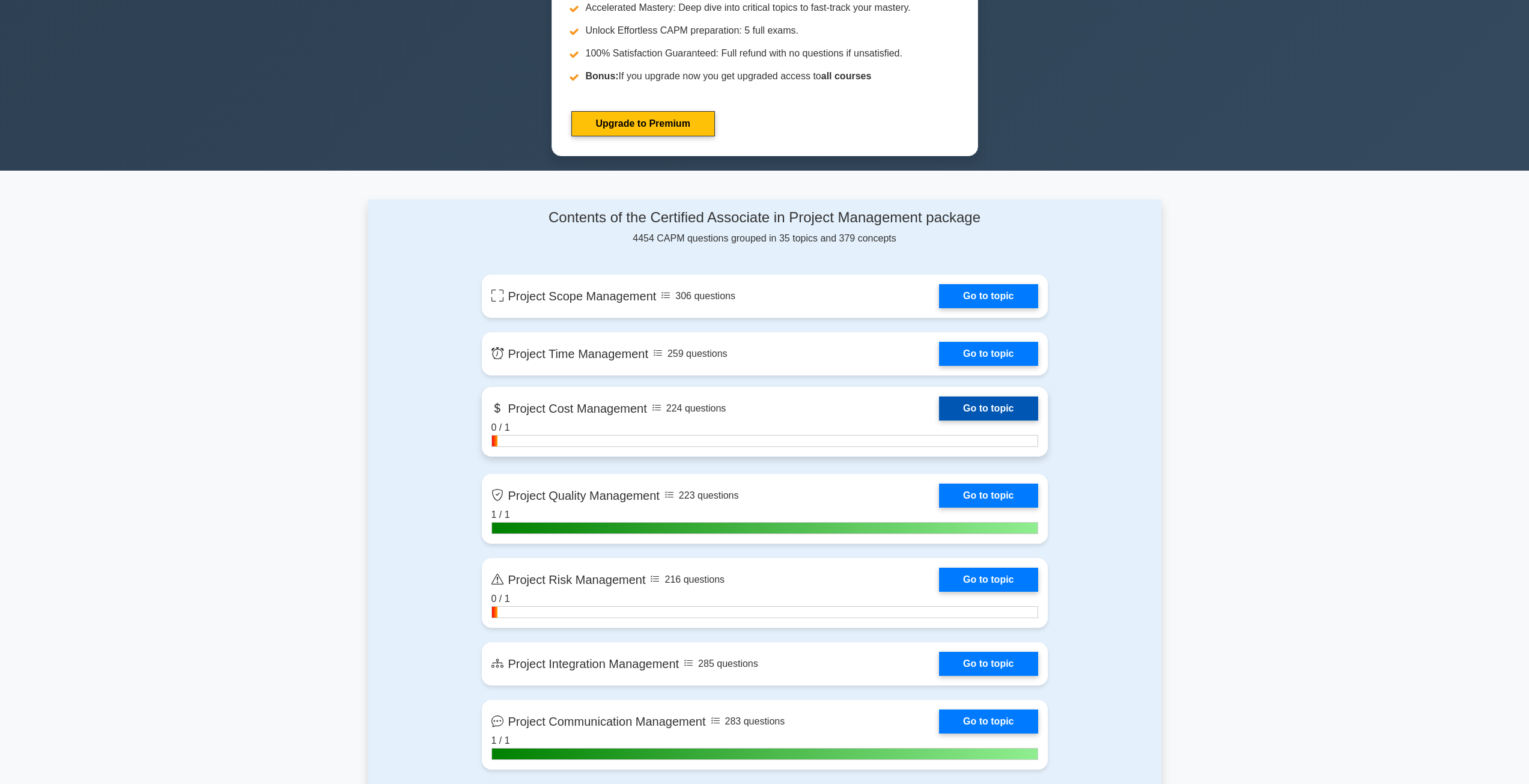
click at [1013, 405] on link "Go to topic" at bounding box center [988, 408] width 99 height 24
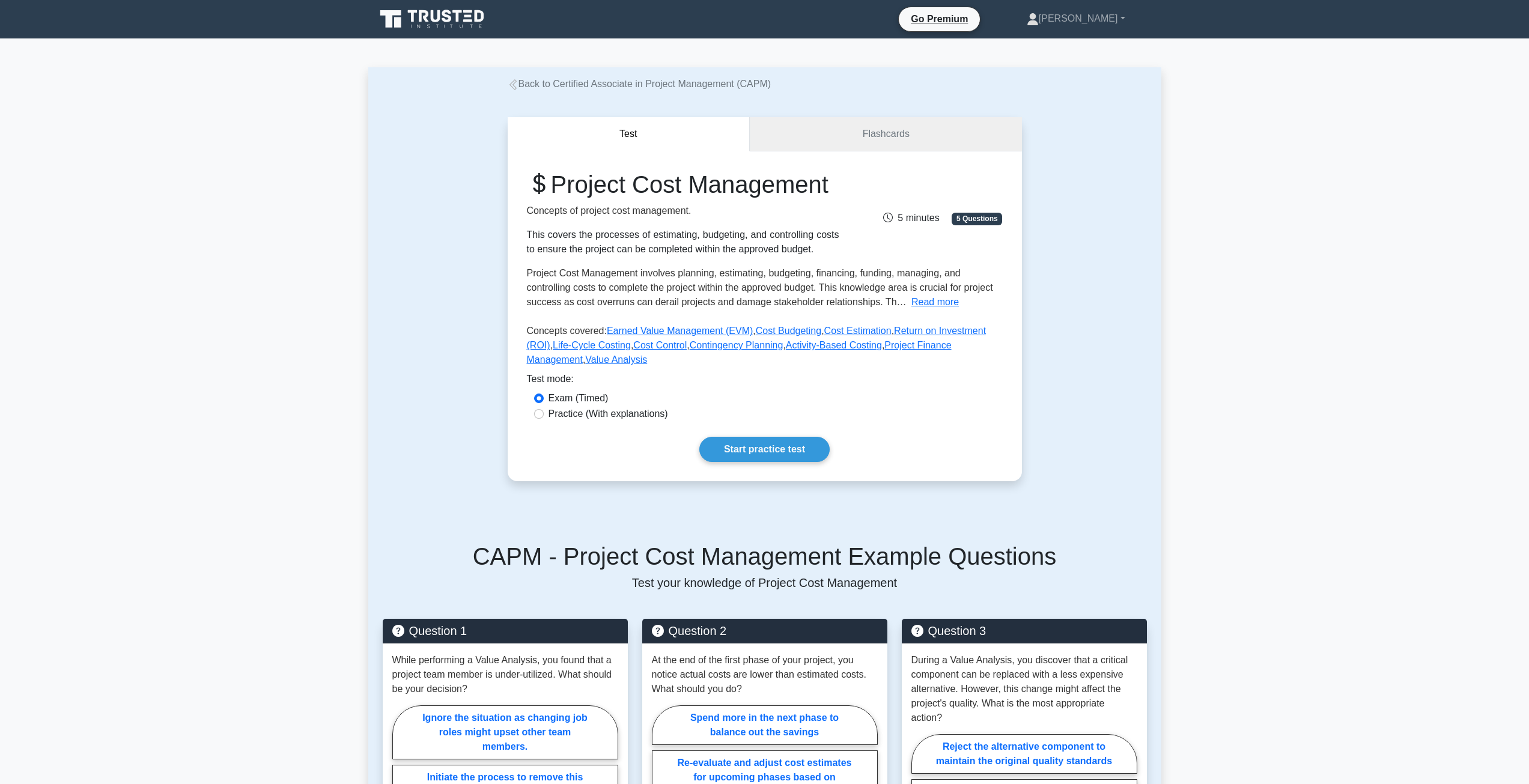
click at [842, 132] on link "Flashcards" at bounding box center [886, 134] width 272 height 34
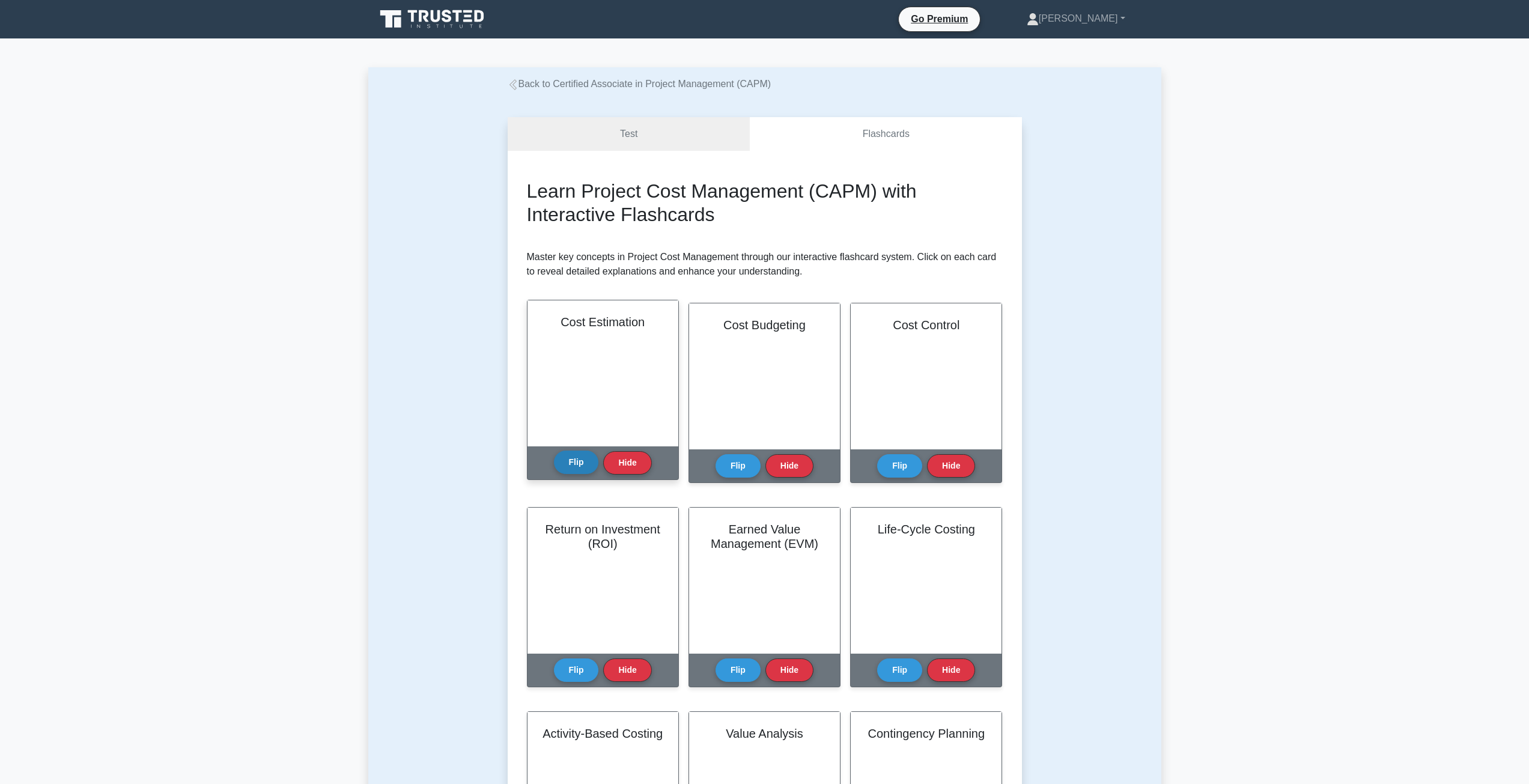
click at [568, 462] on button "Flip" at bounding box center [576, 462] width 45 height 23
click at [578, 466] on button "Flip" at bounding box center [576, 462] width 45 height 23
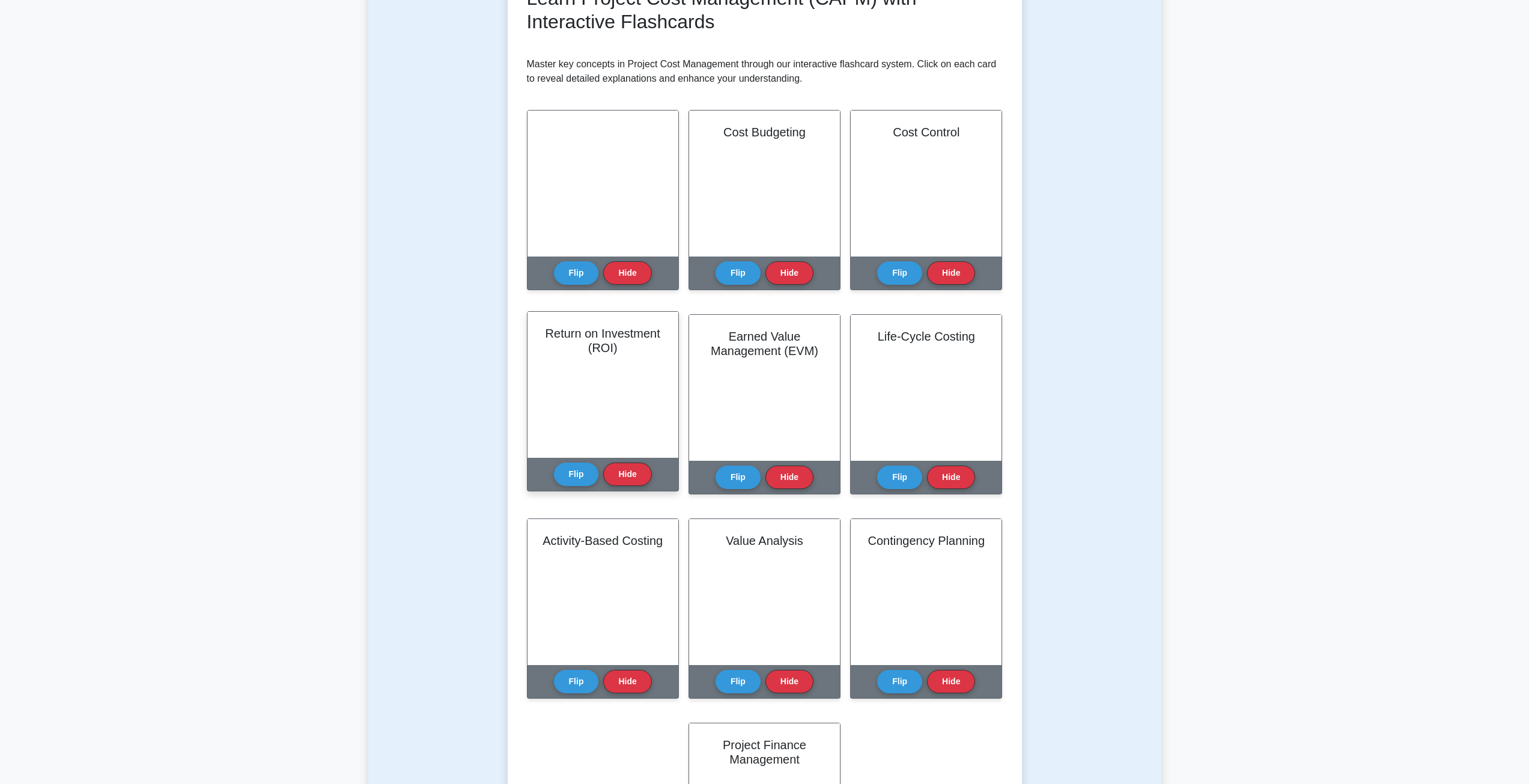
scroll to position [180, 0]
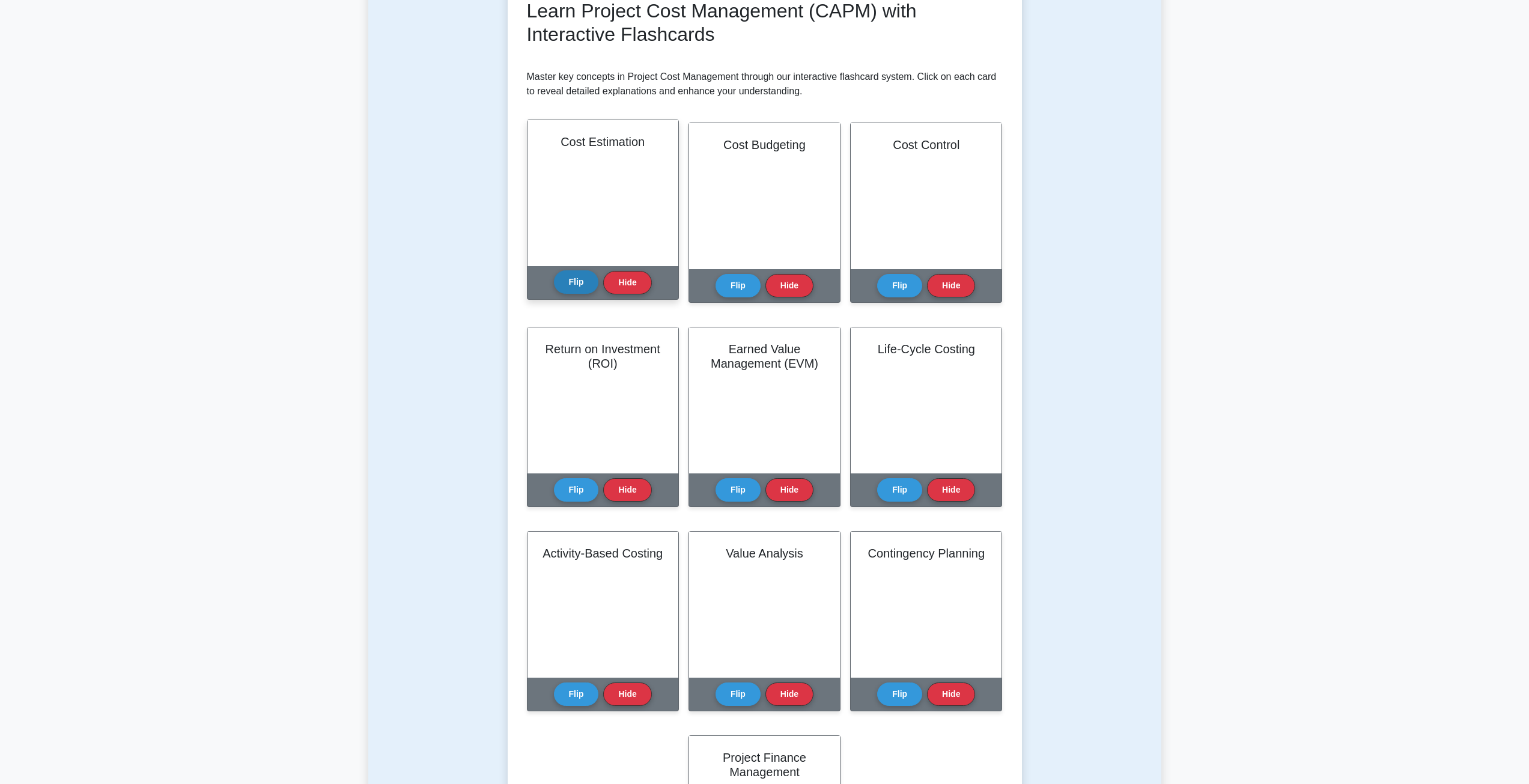
click at [583, 274] on button "Flip" at bounding box center [576, 282] width 45 height 23
click at [622, 277] on button "Hide" at bounding box center [627, 282] width 48 height 23
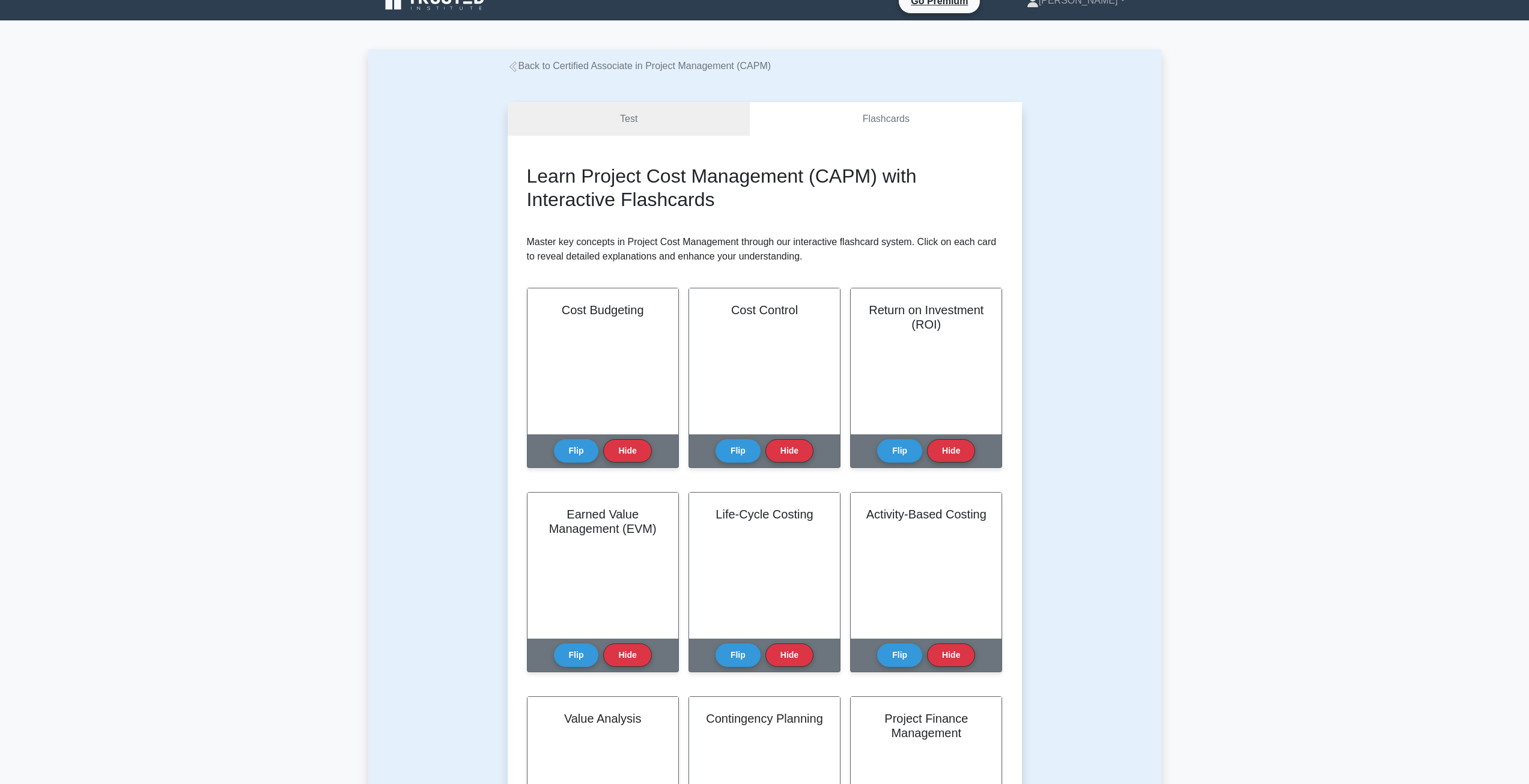
scroll to position [0, 0]
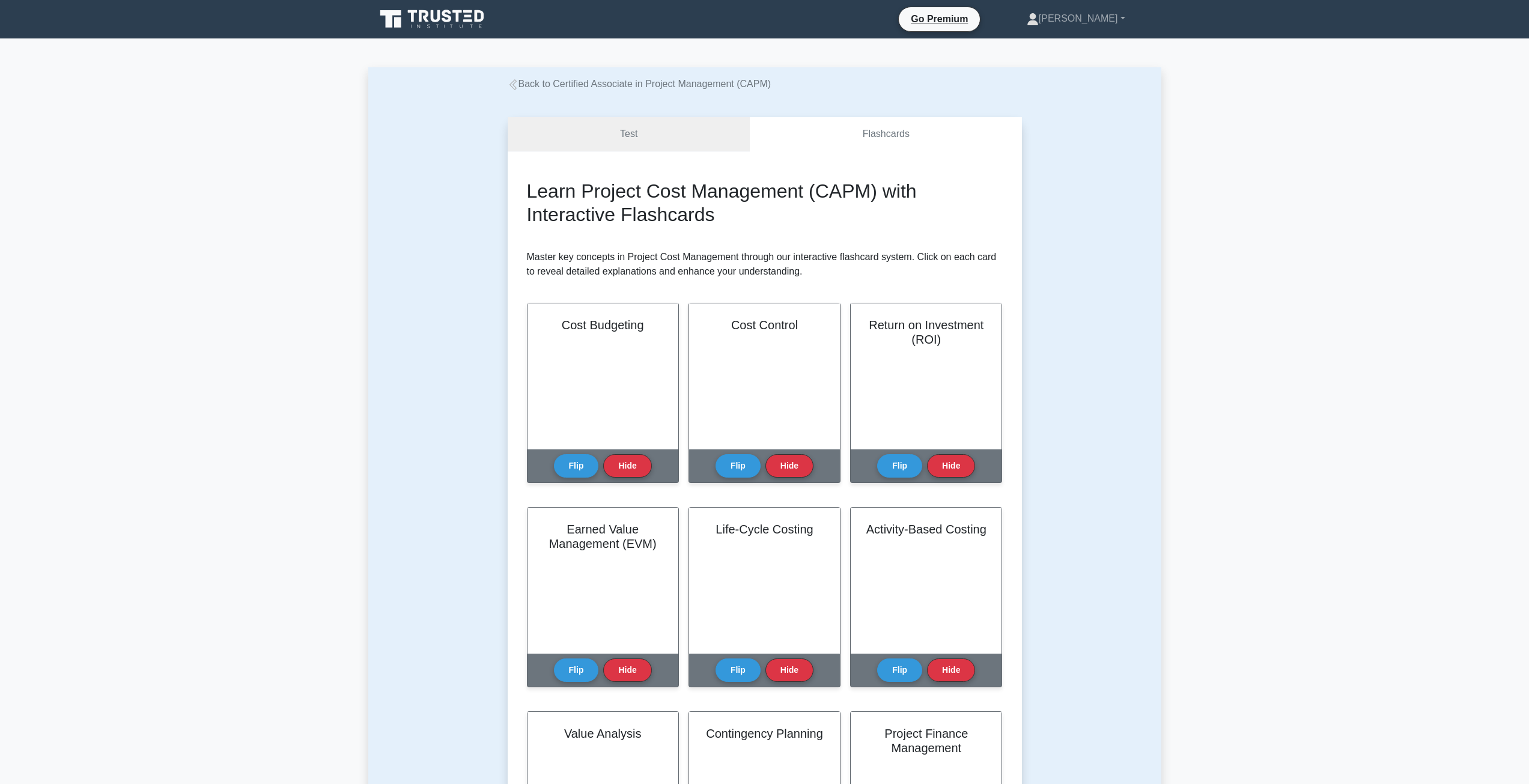
click at [644, 148] on link "Test" at bounding box center [629, 134] width 243 height 34
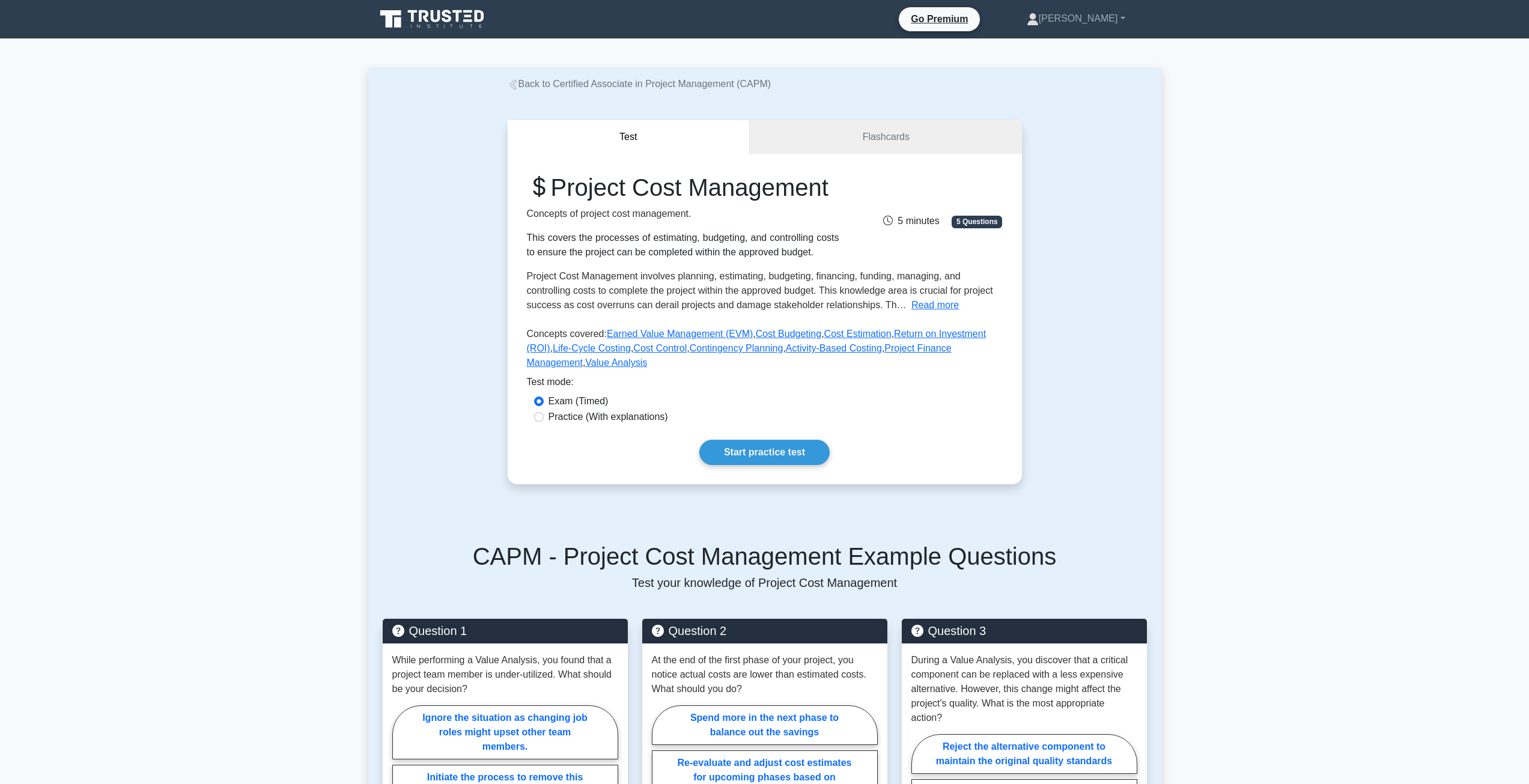
click at [838, 138] on link "Flashcards" at bounding box center [886, 137] width 272 height 34
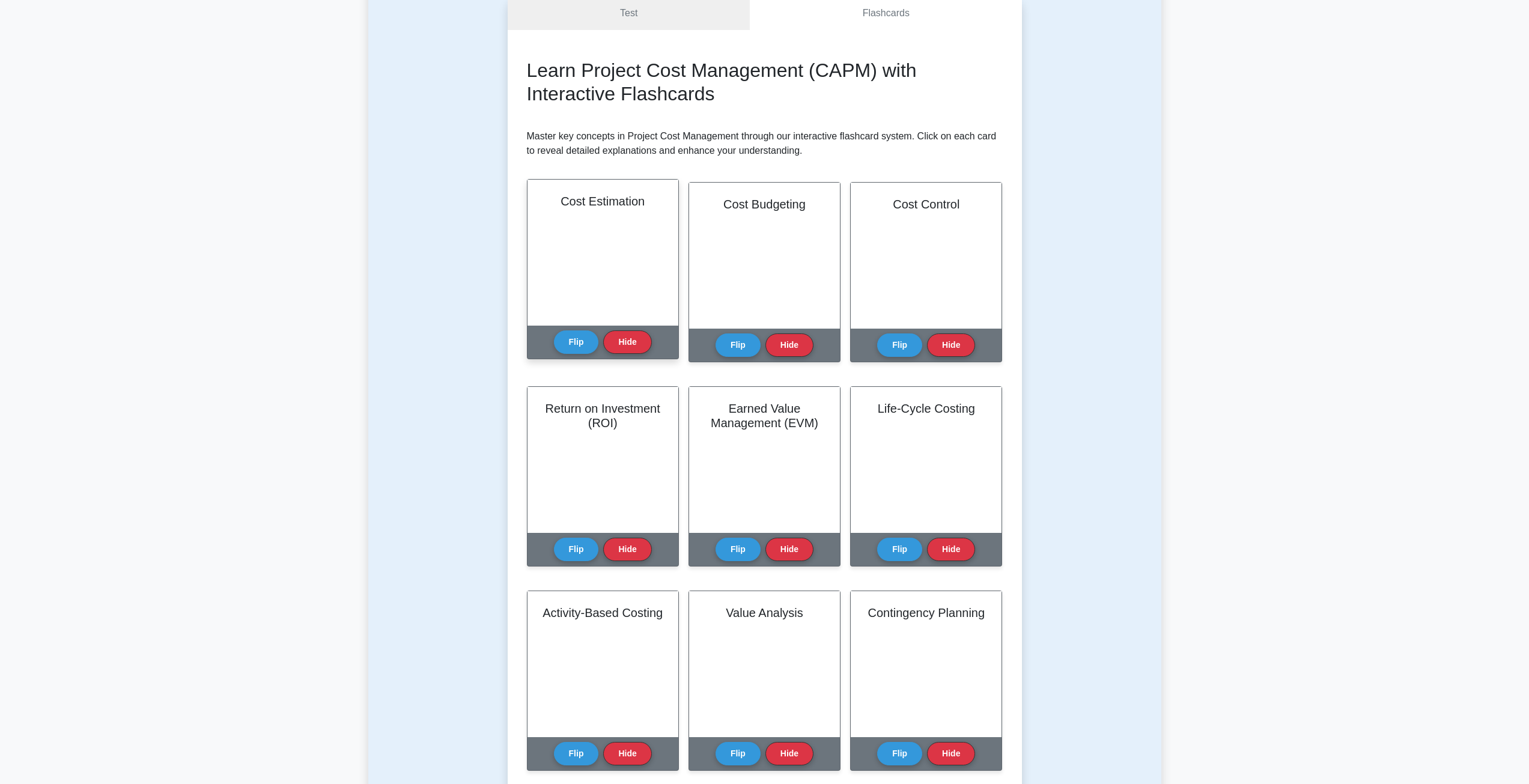
scroll to position [120, 0]
